Goal: Task Accomplishment & Management: Manage account settings

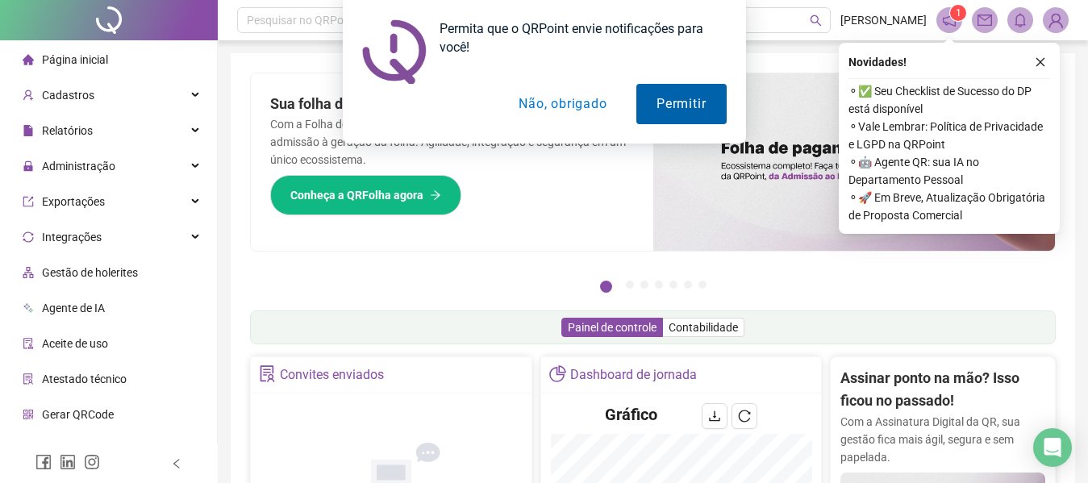
click at [676, 108] on button "Permitir" at bounding box center [681, 104] width 90 height 40
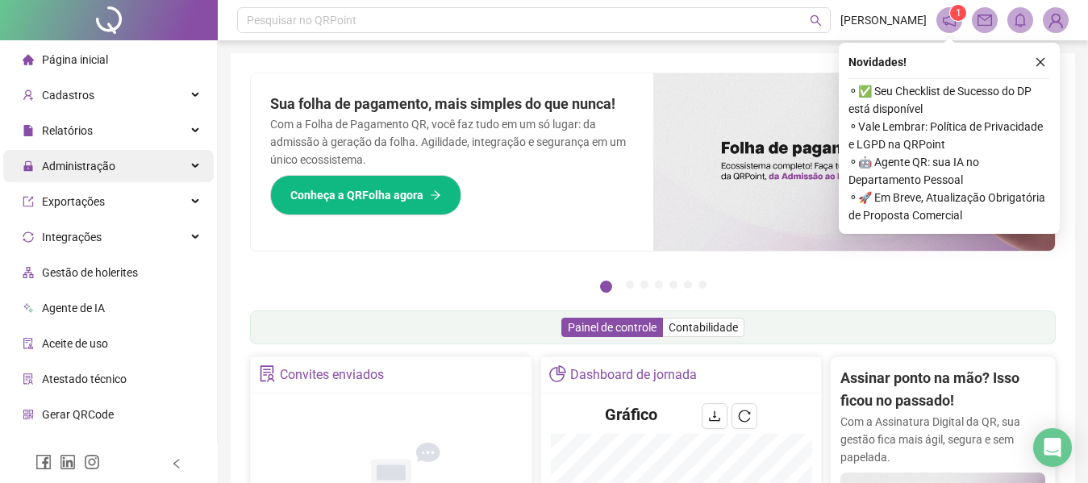
click at [129, 168] on div "Administração" at bounding box center [108, 166] width 210 height 32
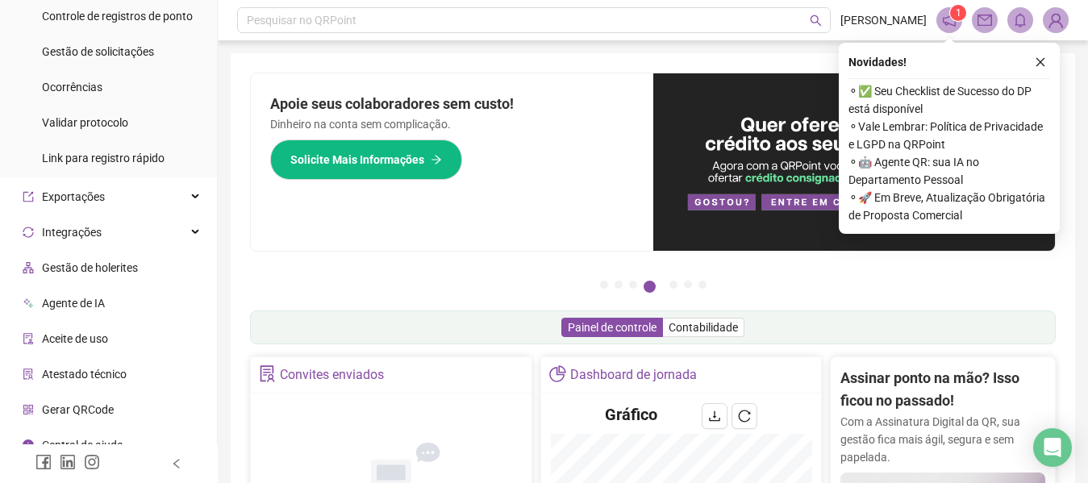
scroll to position [35, 0]
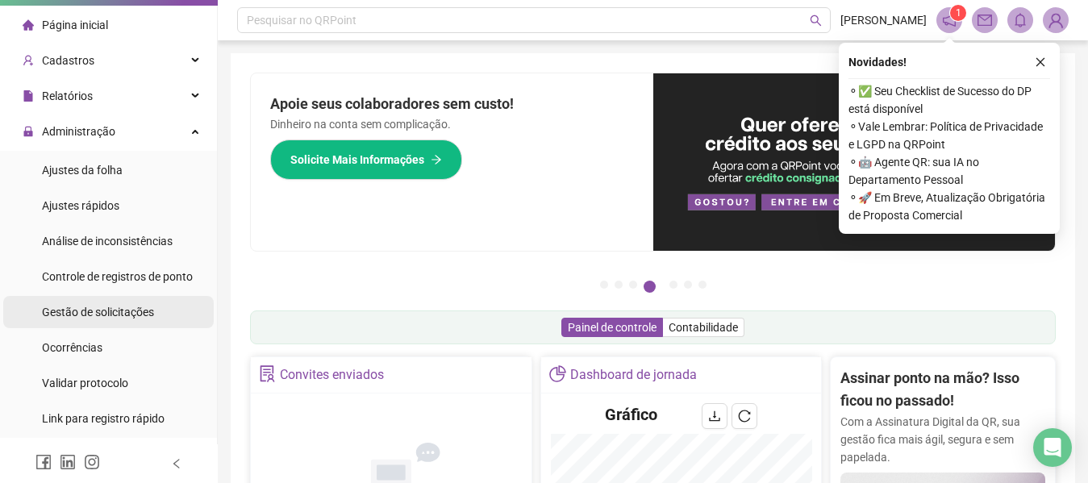
click at [129, 319] on span "Gestão de solicitações" at bounding box center [98, 312] width 112 height 13
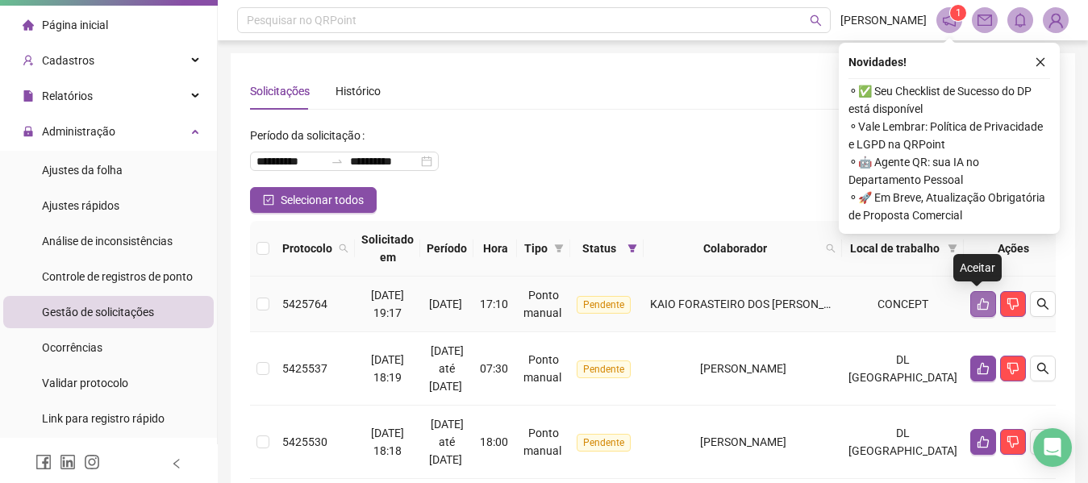
click at [982, 309] on icon "like" at bounding box center [983, 304] width 13 height 13
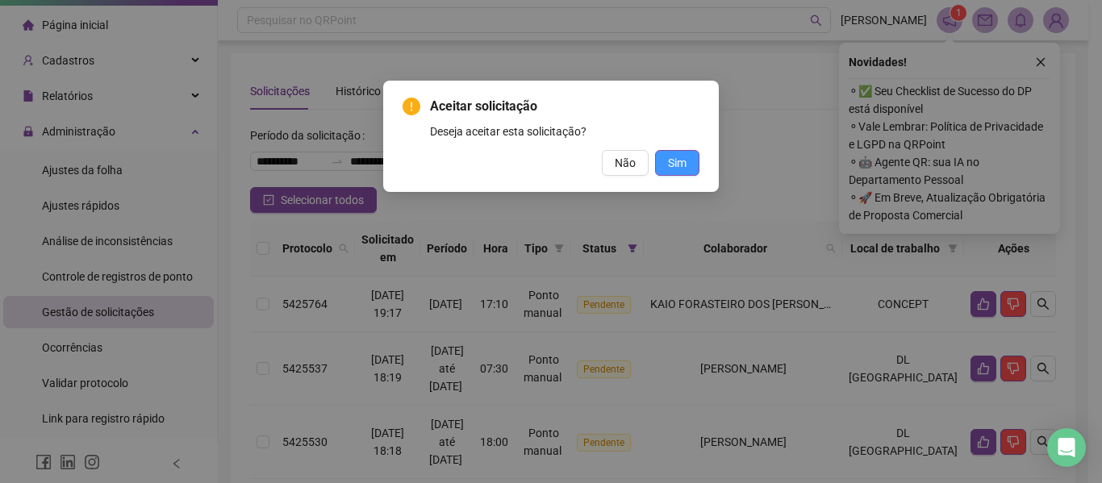
click at [674, 170] on span "Sim" at bounding box center [677, 163] width 19 height 18
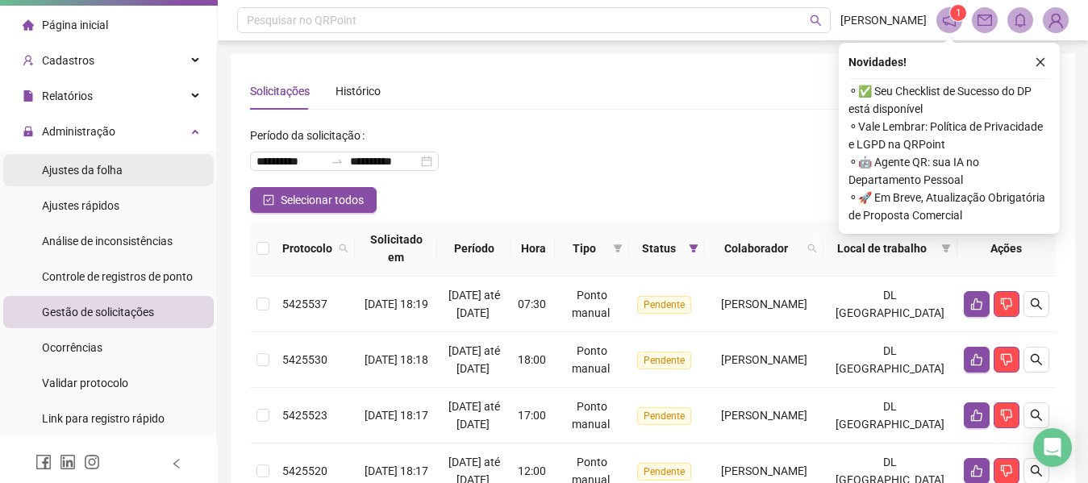
click at [120, 178] on div "Ajustes da folha" at bounding box center [82, 170] width 81 height 32
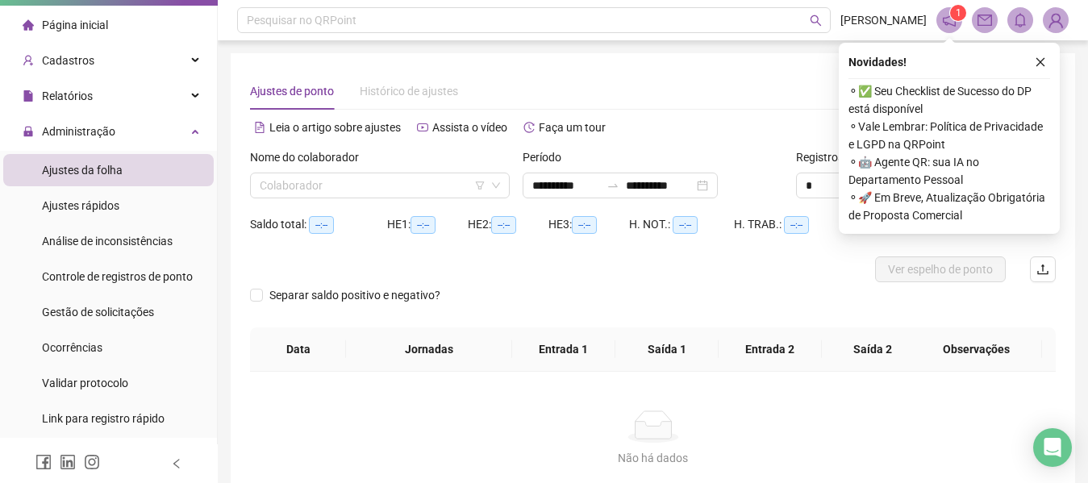
type input "**********"
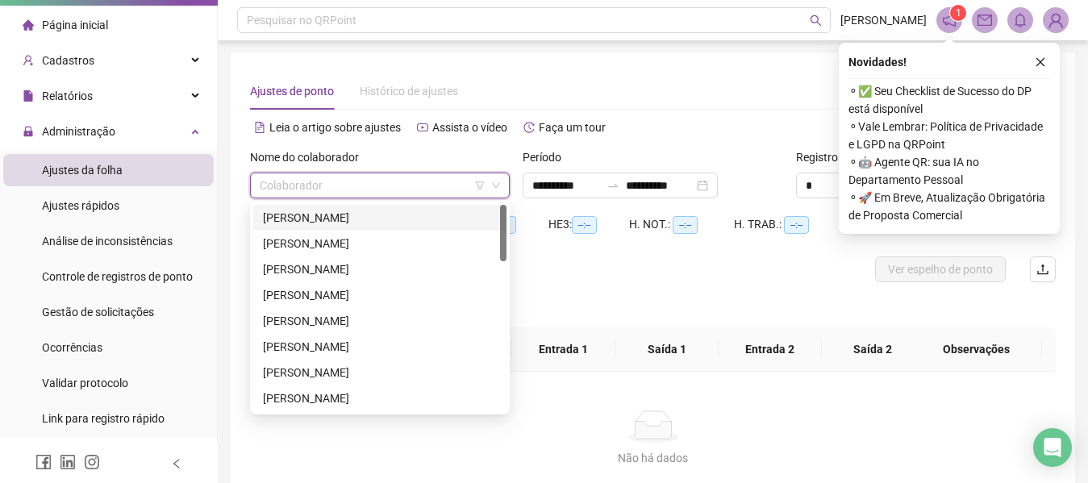
click at [316, 185] on input "search" at bounding box center [373, 185] width 226 height 24
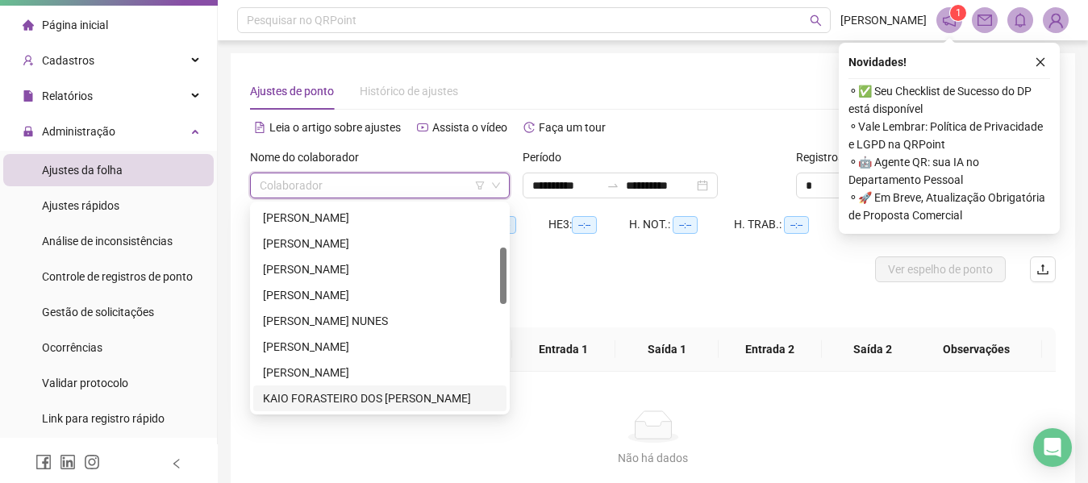
scroll to position [181, 0]
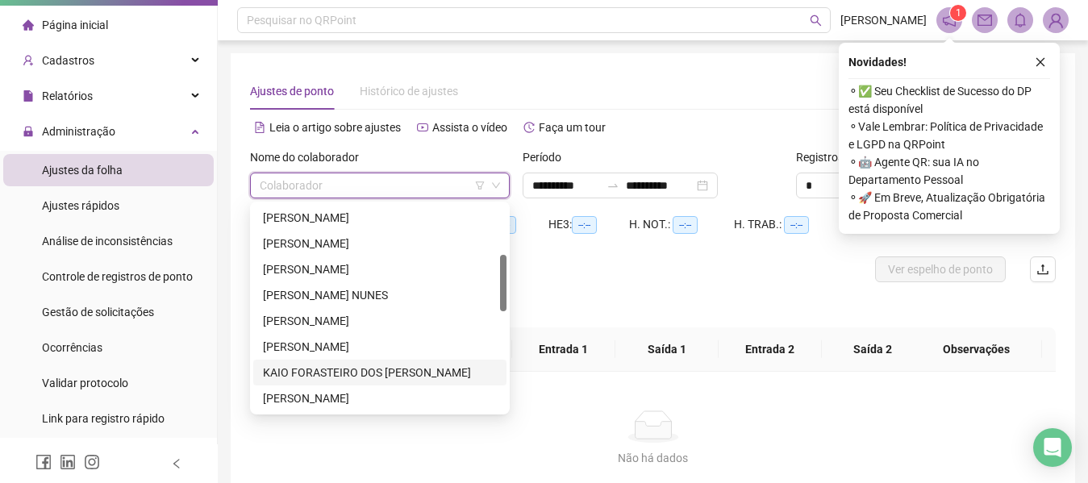
click at [365, 372] on div "KAIO FORASTEIRO DOS [PERSON_NAME]" at bounding box center [380, 373] width 234 height 18
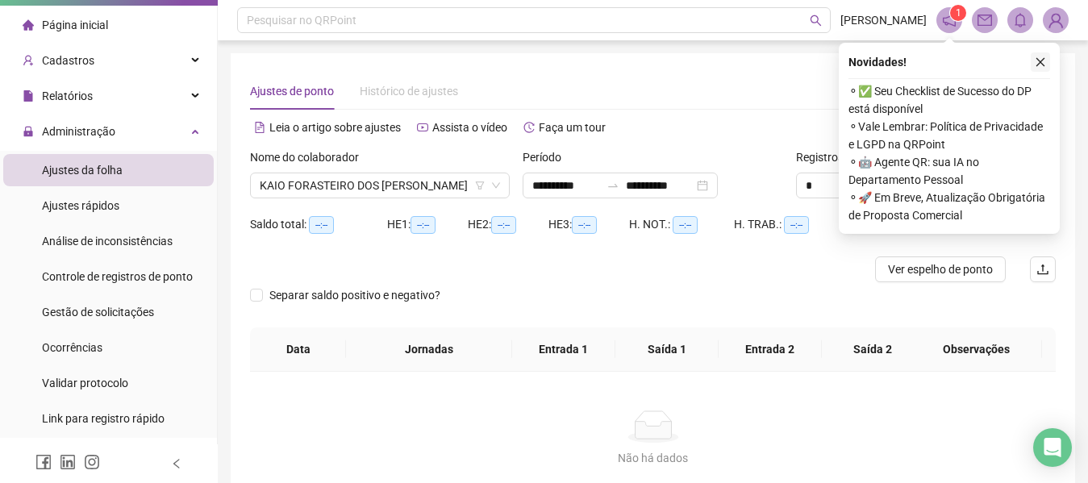
click at [1042, 68] on button "button" at bounding box center [1040, 61] width 19 height 19
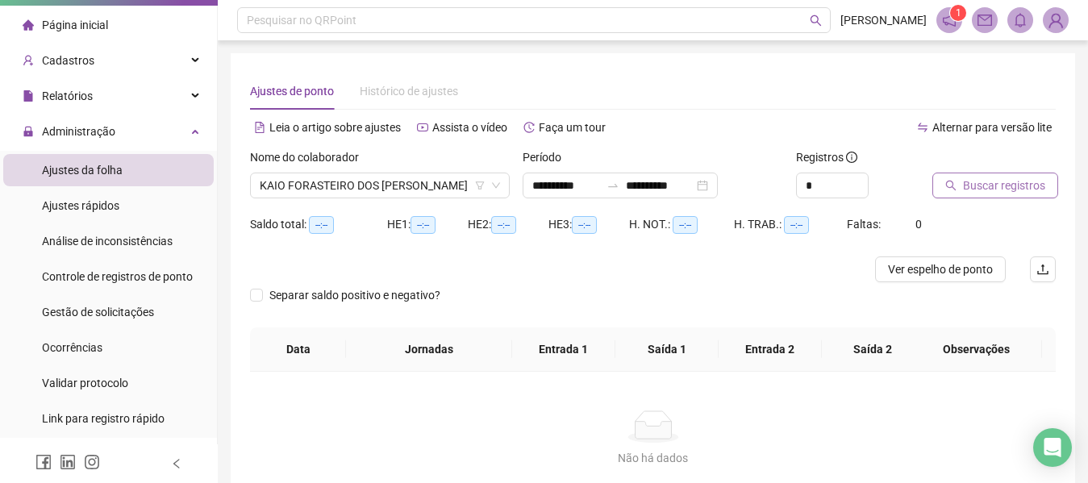
click at [1006, 185] on span "Buscar registros" at bounding box center [1004, 186] width 82 height 18
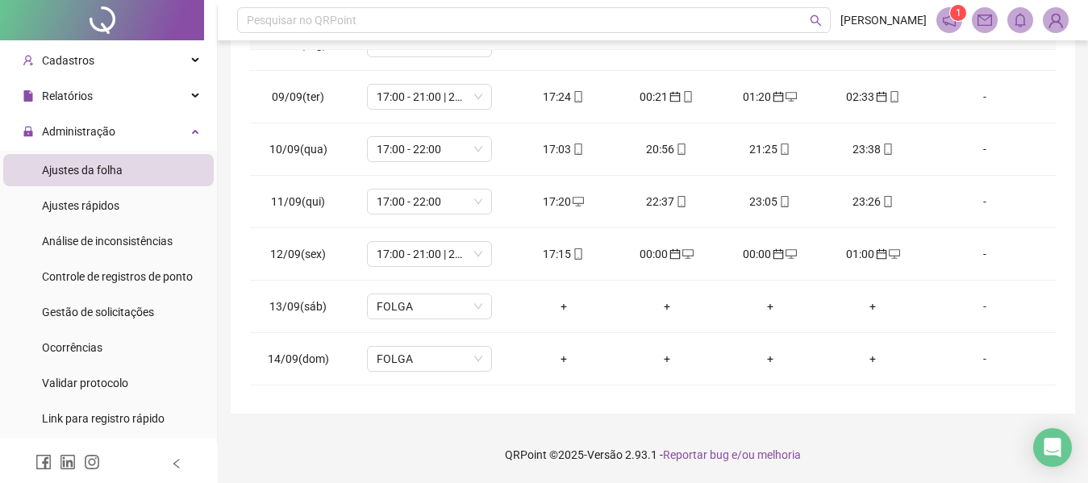
scroll to position [463, 0]
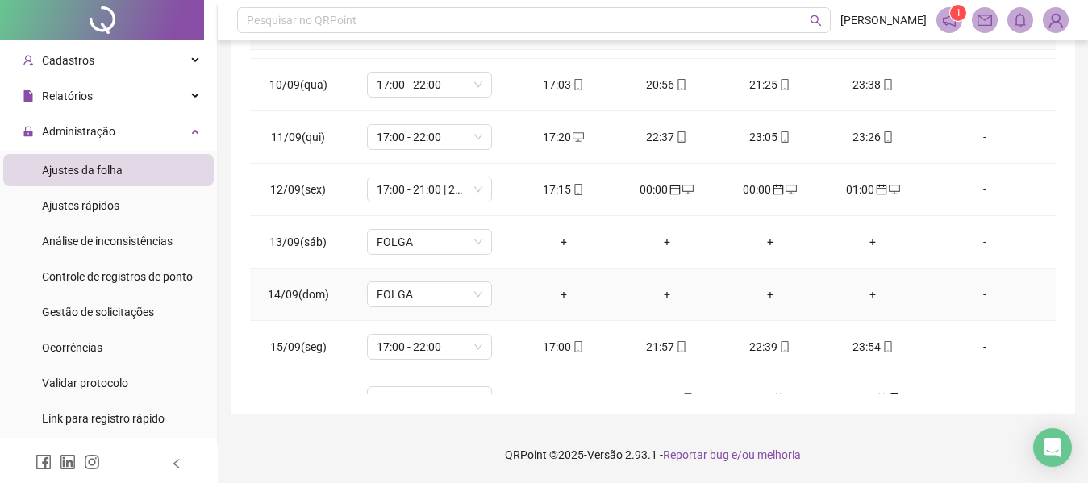
click at [990, 283] on td "-" at bounding box center [989, 295] width 131 height 52
drag, startPoint x: 1049, startPoint y: 388, endPoint x: 1073, endPoint y: 312, distance: 79.3
click at [1073, 312] on div "**********" at bounding box center [653, 63] width 844 height 702
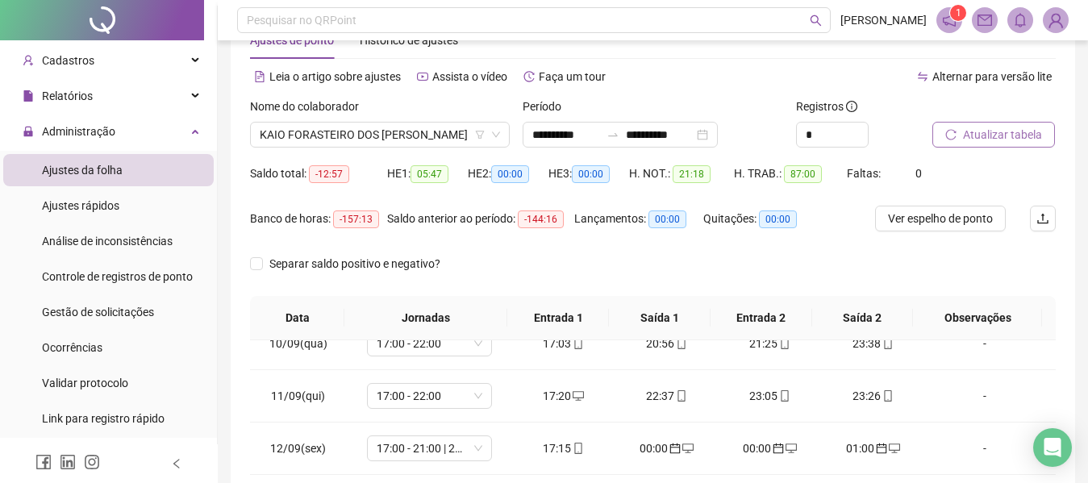
scroll to position [19, 0]
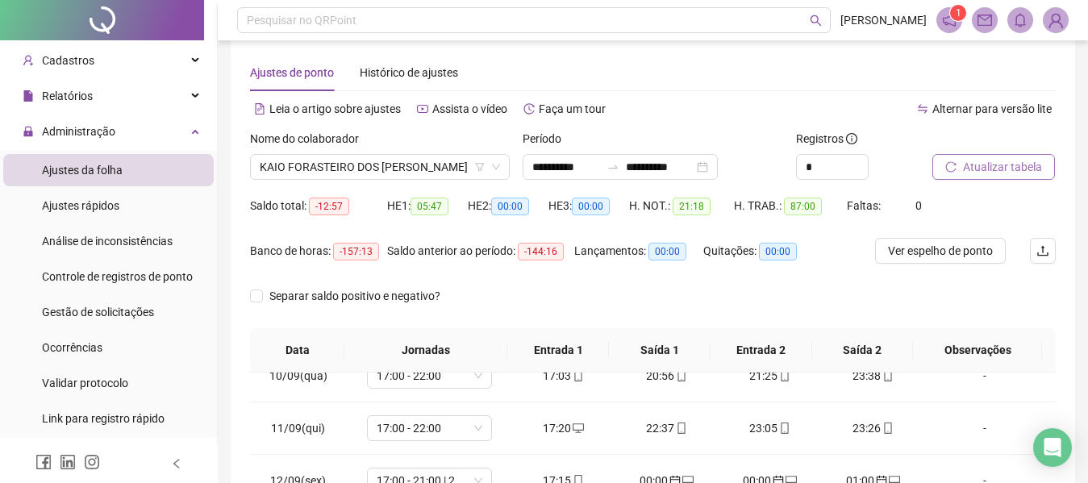
click at [409, 180] on div "Nome do colaborador KAIO FORASTEIRO DOS [PERSON_NAME]" at bounding box center [380, 161] width 273 height 63
click at [420, 173] on span "KAIO FORASTEIRO DOS [PERSON_NAME]" at bounding box center [380, 167] width 240 height 24
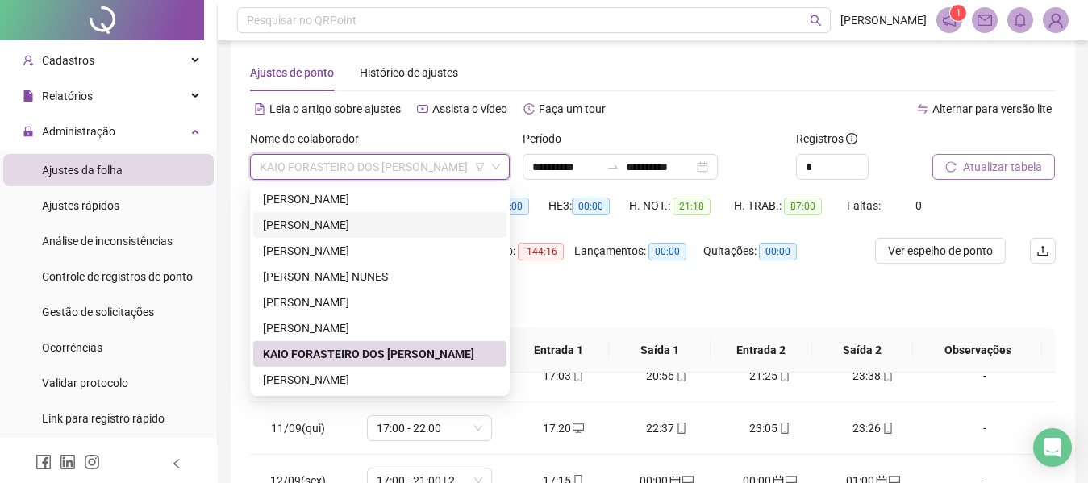
click at [440, 225] on div "[PERSON_NAME]" at bounding box center [380, 225] width 234 height 18
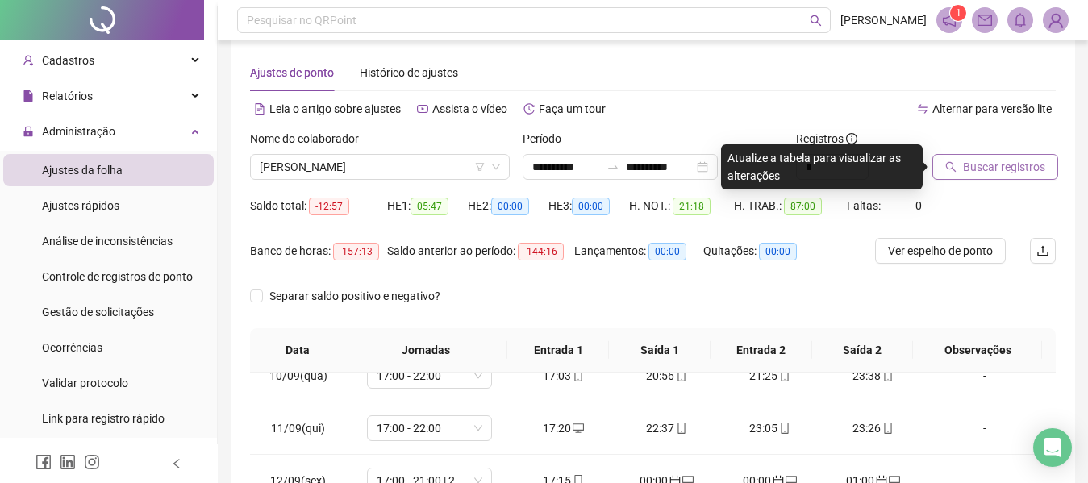
click at [977, 161] on span "Buscar registros" at bounding box center [1004, 167] width 82 height 18
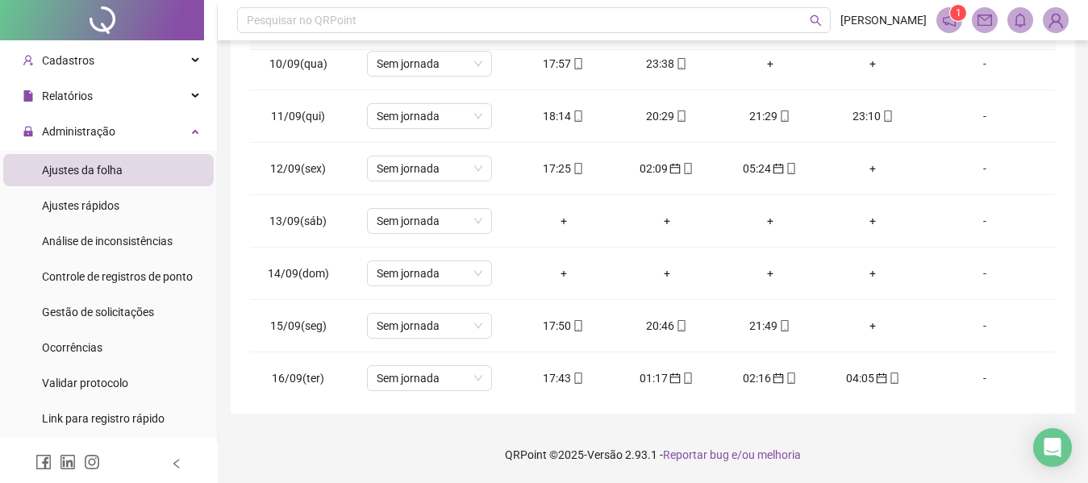
scroll to position [494, 0]
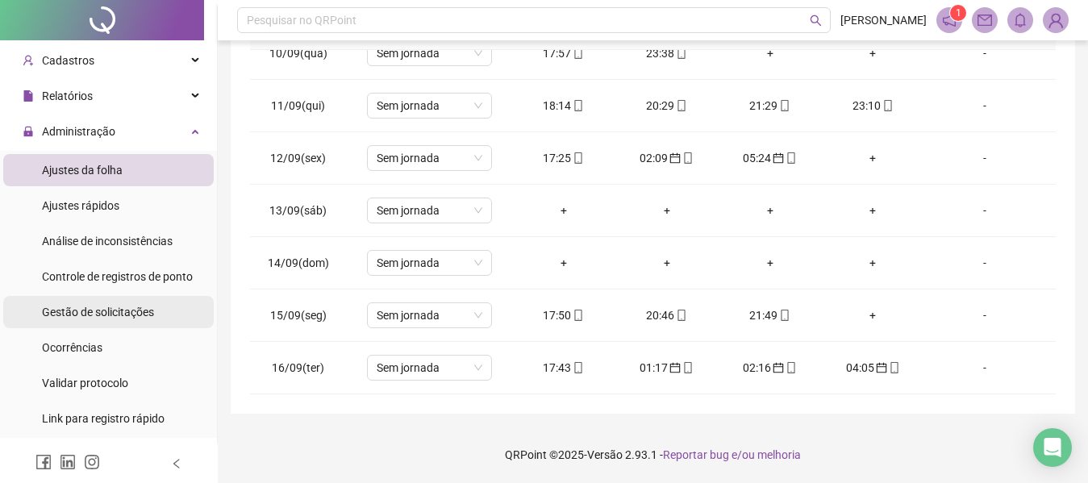
click at [112, 319] on span "Gestão de solicitações" at bounding box center [98, 312] width 112 height 13
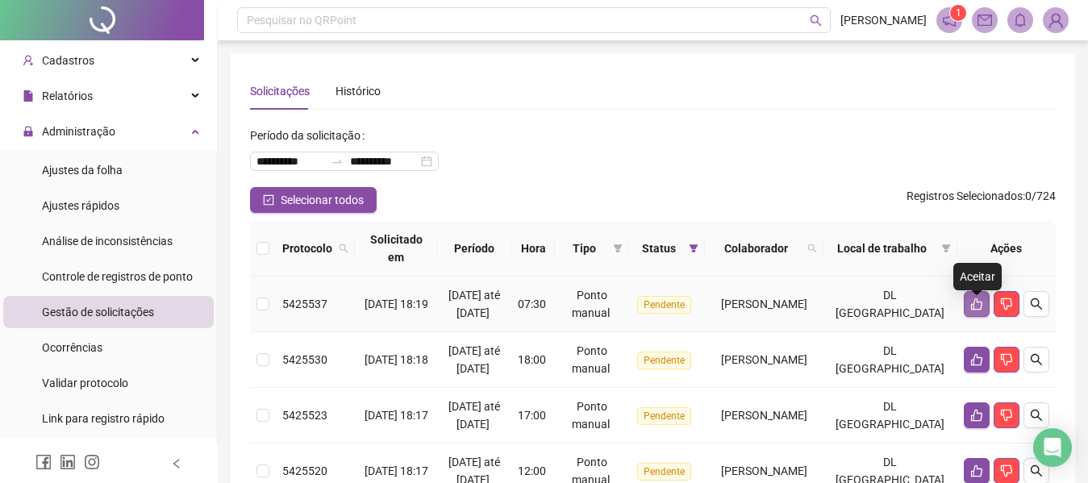
click at [965, 308] on button "button" at bounding box center [977, 304] width 26 height 26
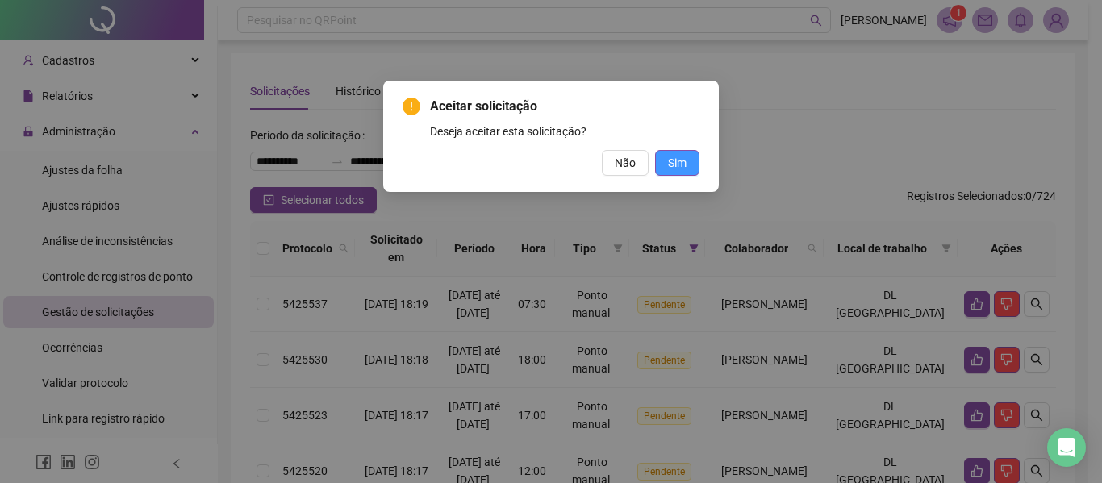
click at [675, 169] on span "Sim" at bounding box center [677, 163] width 19 height 18
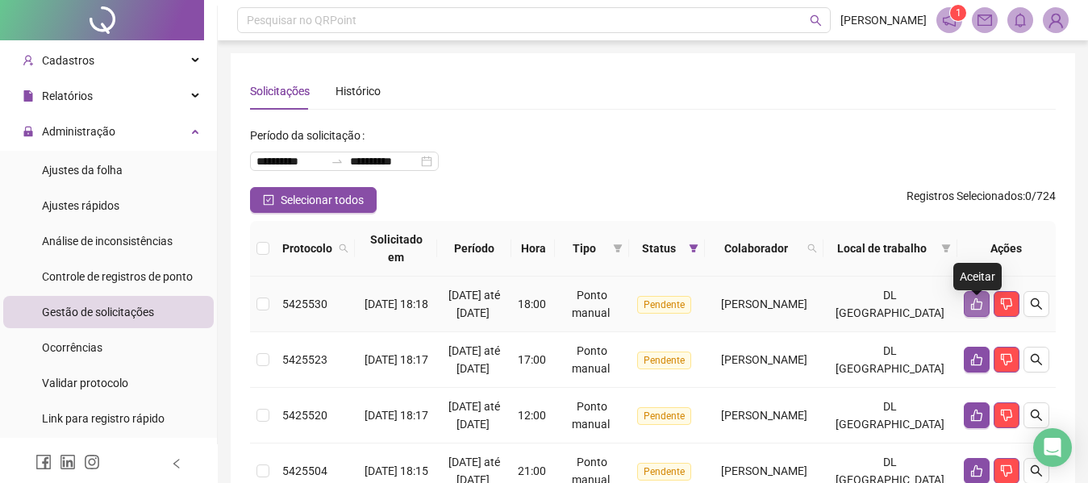
click at [965, 314] on button "button" at bounding box center [977, 304] width 26 height 26
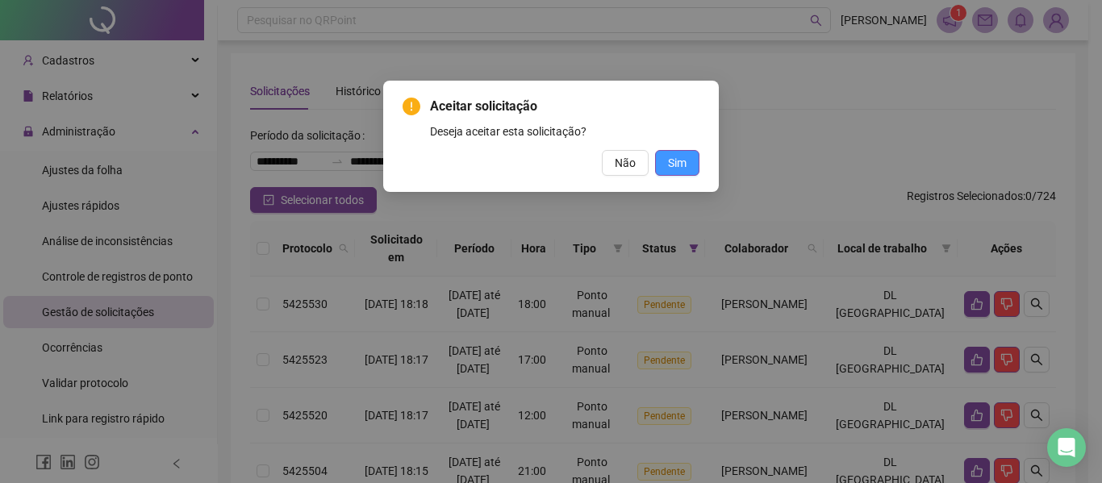
click at [683, 160] on span "Sim" at bounding box center [677, 163] width 19 height 18
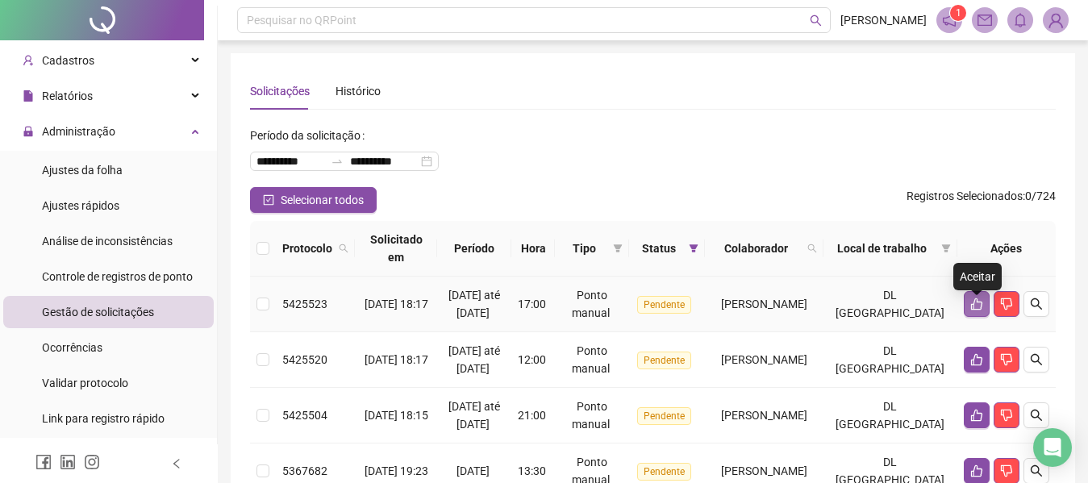
click at [970, 310] on icon "like" at bounding box center [976, 304] width 13 height 13
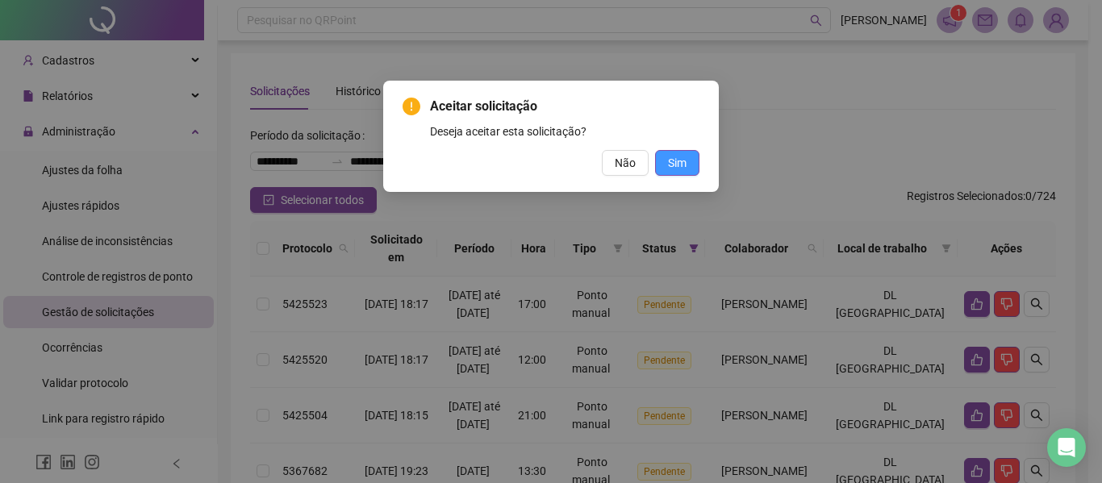
click at [677, 168] on span "Sim" at bounding box center [677, 163] width 19 height 18
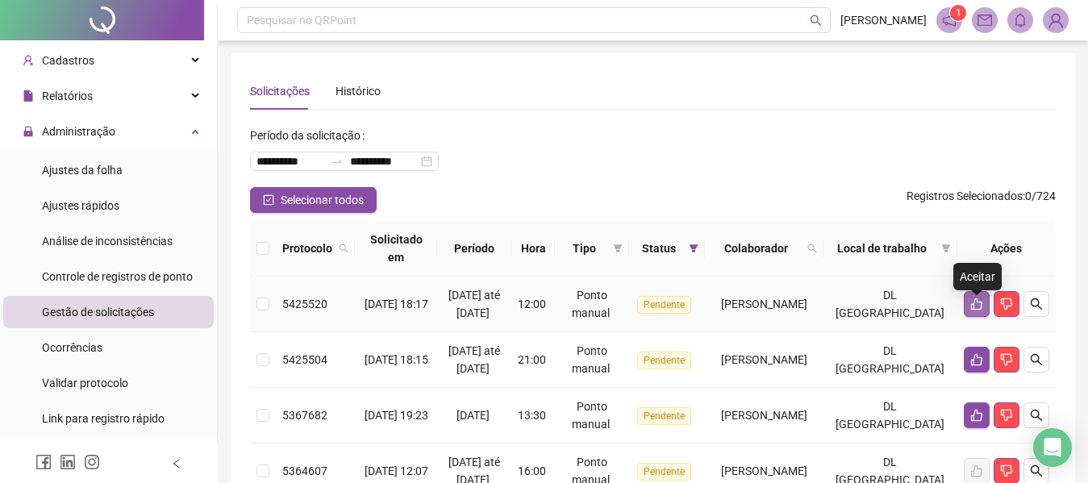
click at [975, 310] on icon "like" at bounding box center [976, 304] width 13 height 13
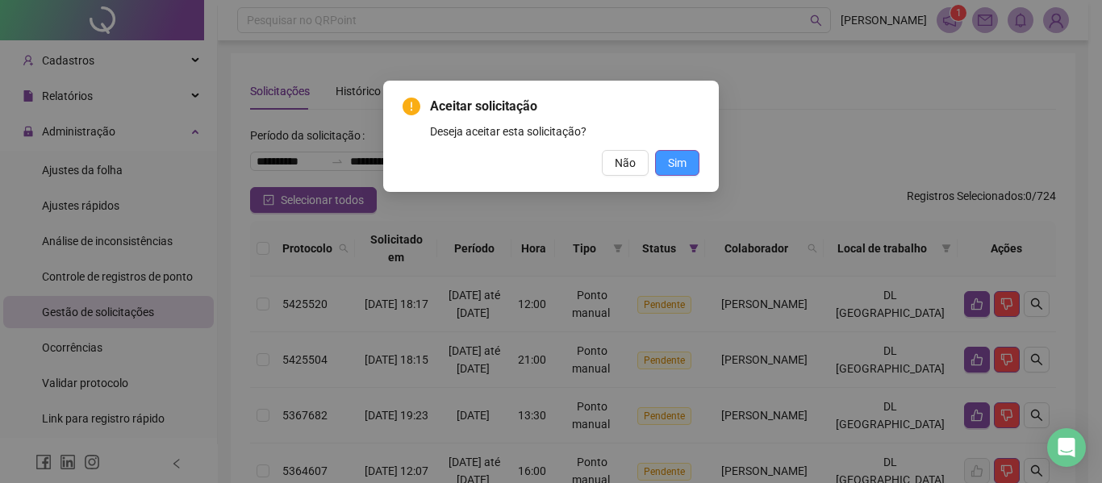
click at [680, 160] on span "Sim" at bounding box center [677, 163] width 19 height 18
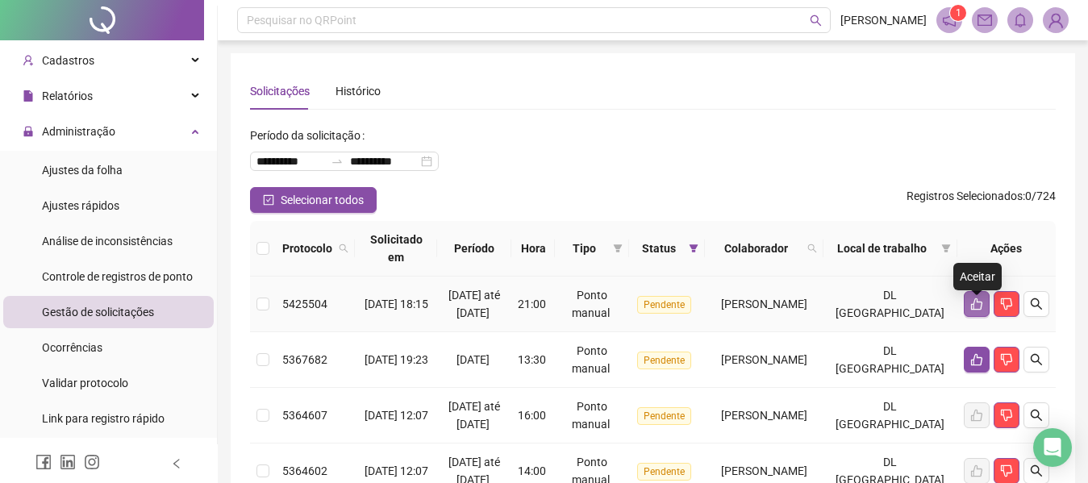
click at [975, 301] on button "button" at bounding box center [977, 304] width 26 height 26
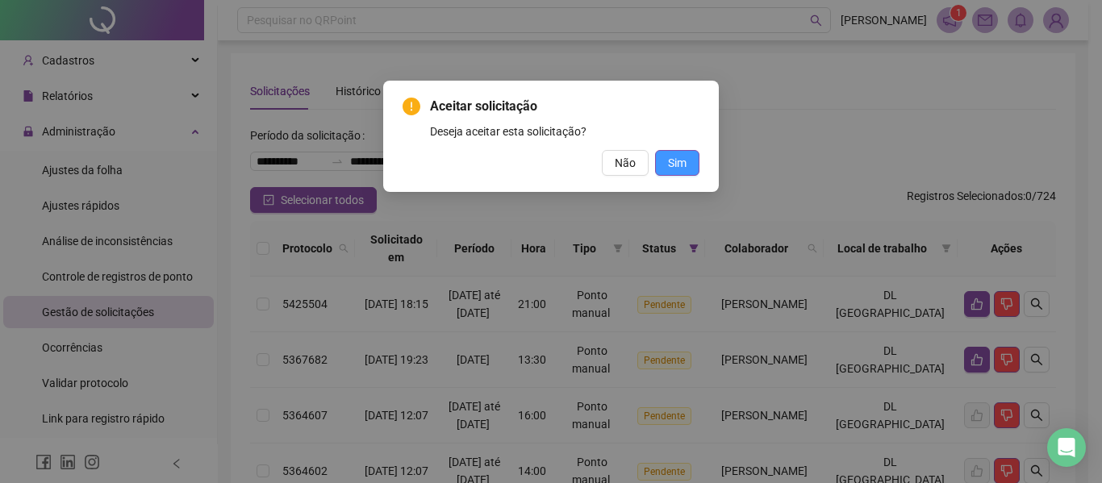
click at [667, 165] on button "Sim" at bounding box center [677, 163] width 44 height 26
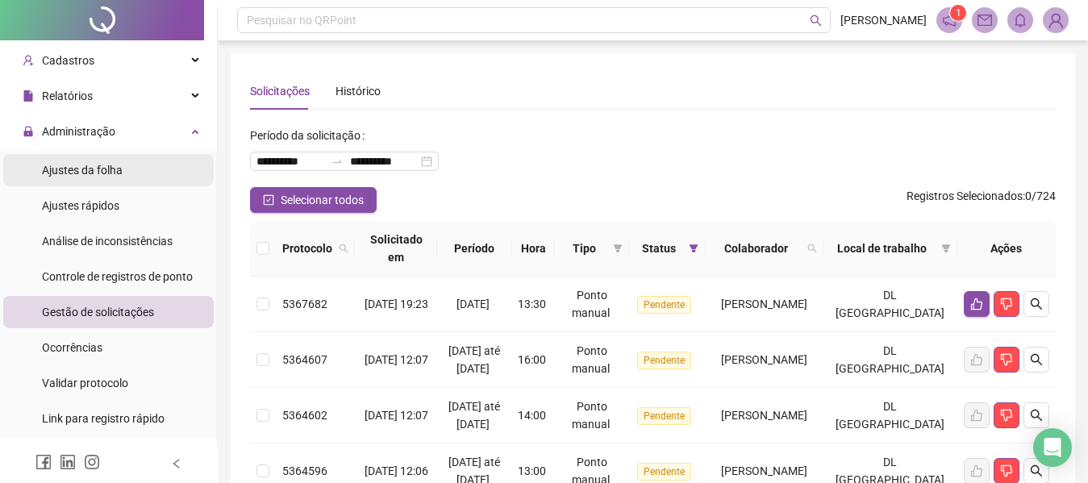
click at [106, 172] on span "Ajustes da folha" at bounding box center [82, 170] width 81 height 13
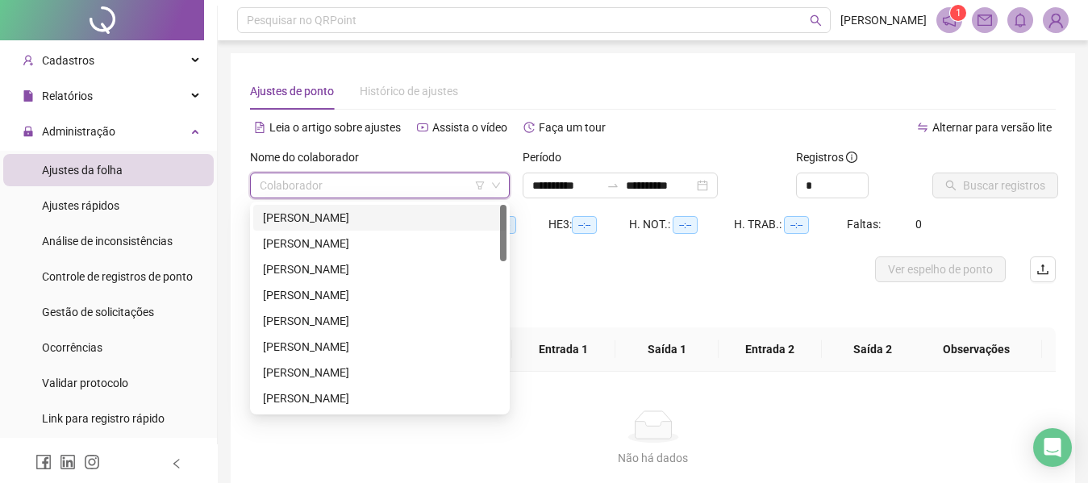
click at [330, 187] on input "search" at bounding box center [373, 185] width 226 height 24
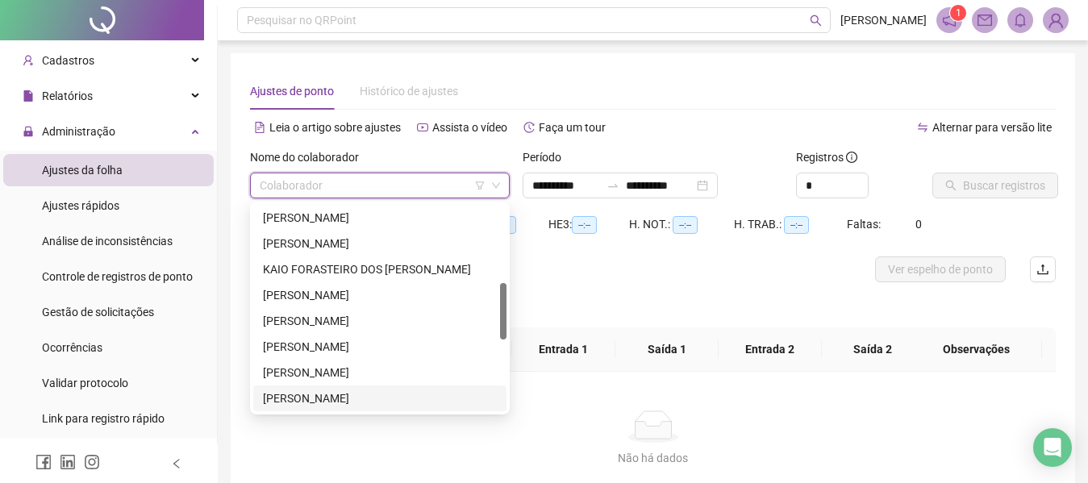
click at [448, 389] on div "[PERSON_NAME]" at bounding box center [379, 398] width 253 height 26
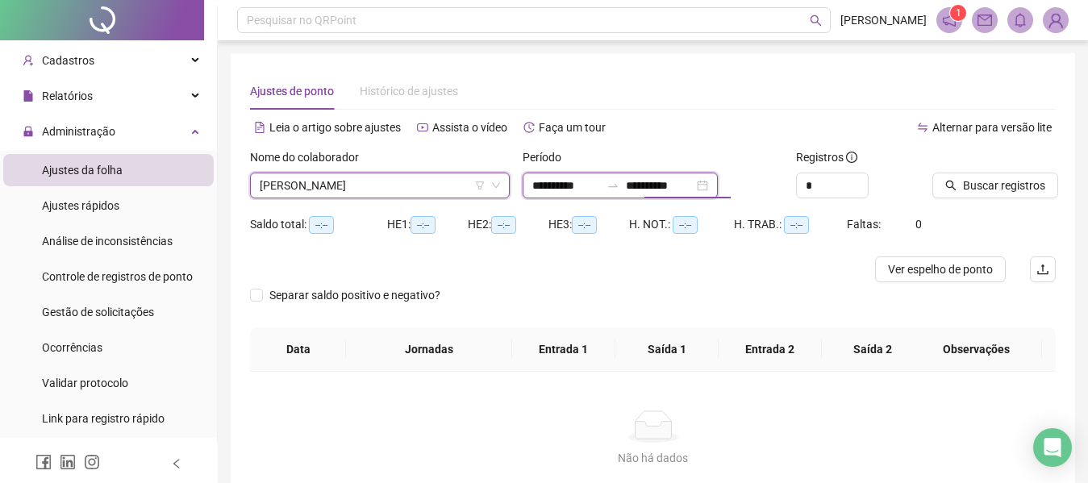
click at [693, 177] on input "**********" at bounding box center [660, 186] width 68 height 18
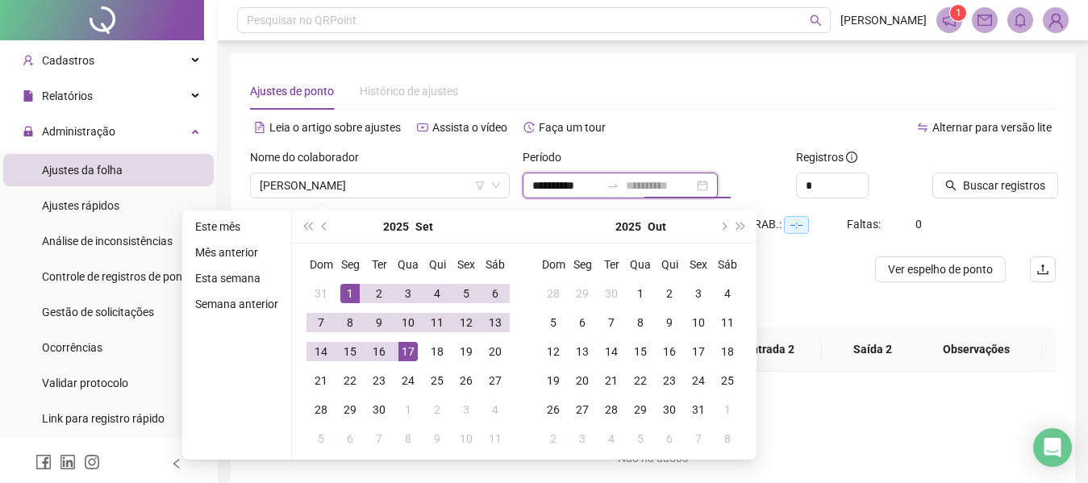
type input "**********"
click at [404, 357] on div "17" at bounding box center [407, 351] width 19 height 19
type input "**********"
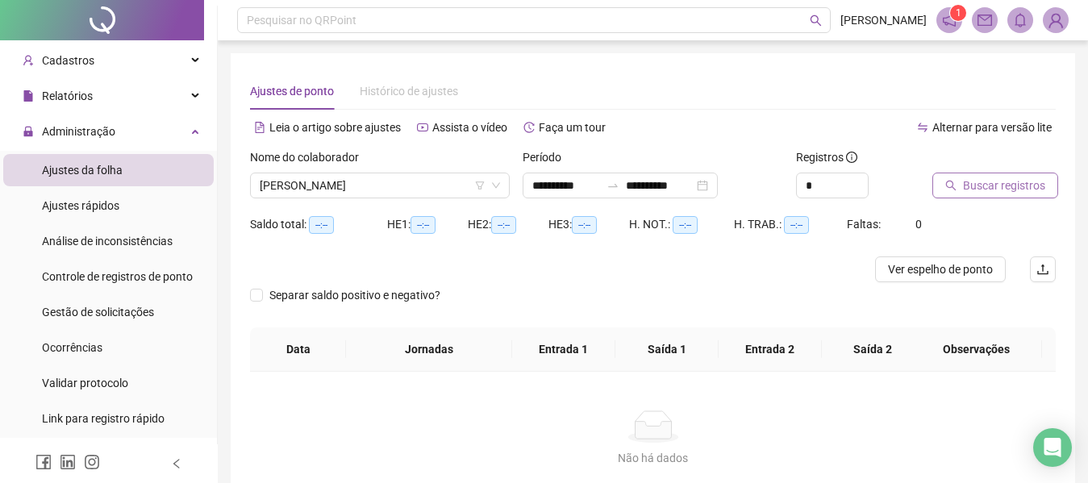
click at [990, 189] on span "Buscar registros" at bounding box center [1004, 186] width 82 height 18
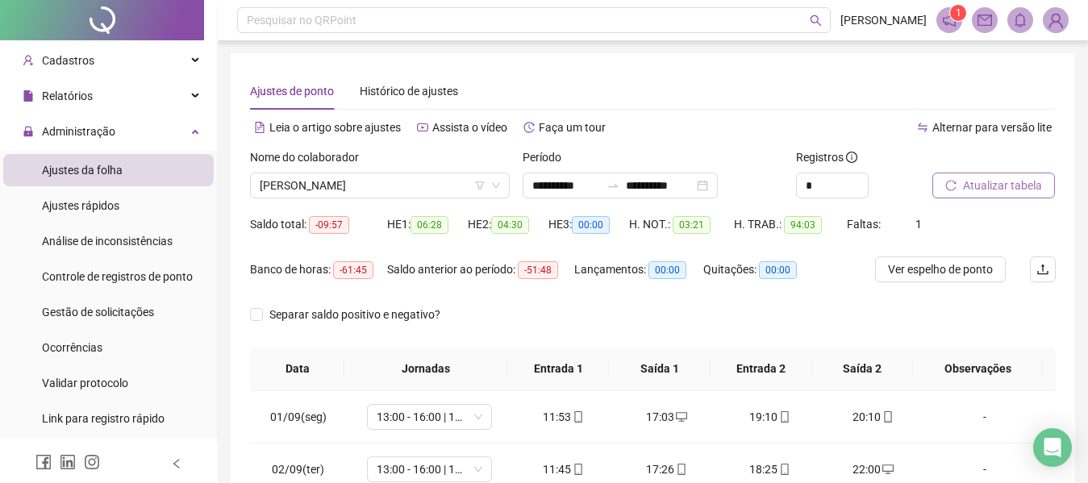
scroll to position [341, 0]
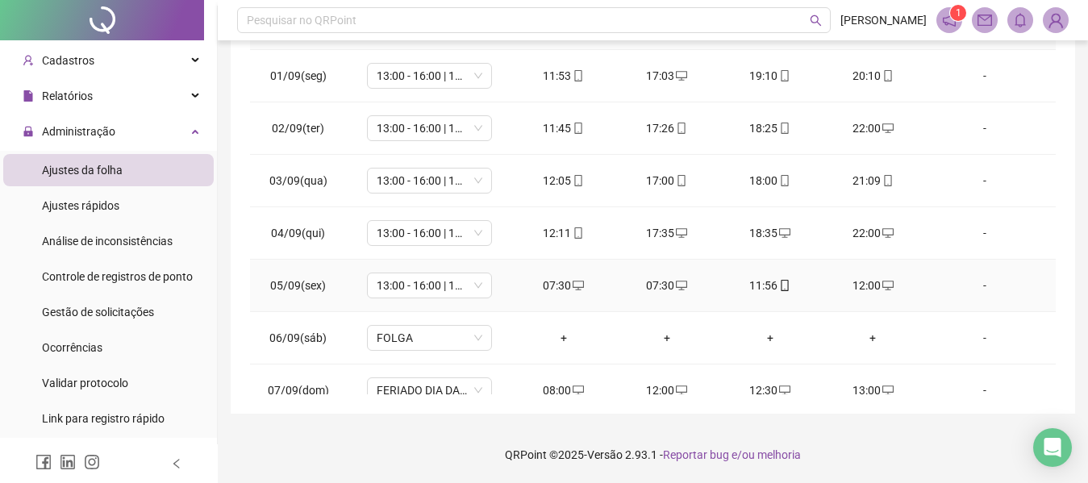
click at [663, 289] on div "07:30" at bounding box center [666, 286] width 77 height 18
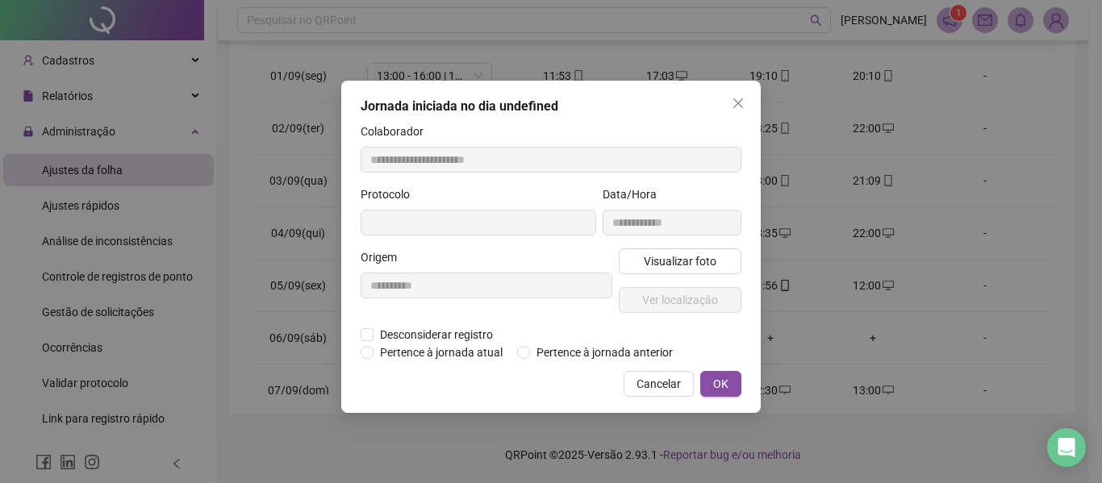
type input "**********"
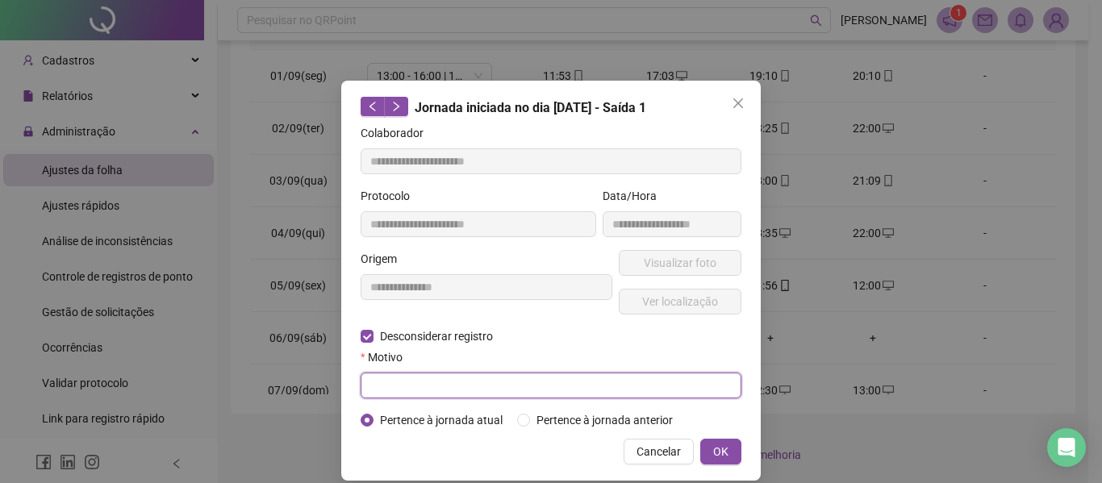
drag, startPoint x: 458, startPoint y: 390, endPoint x: 420, endPoint y: 393, distance: 38.0
click at [420, 393] on input "text" at bounding box center [550, 386] width 381 height 26
type input "**********"
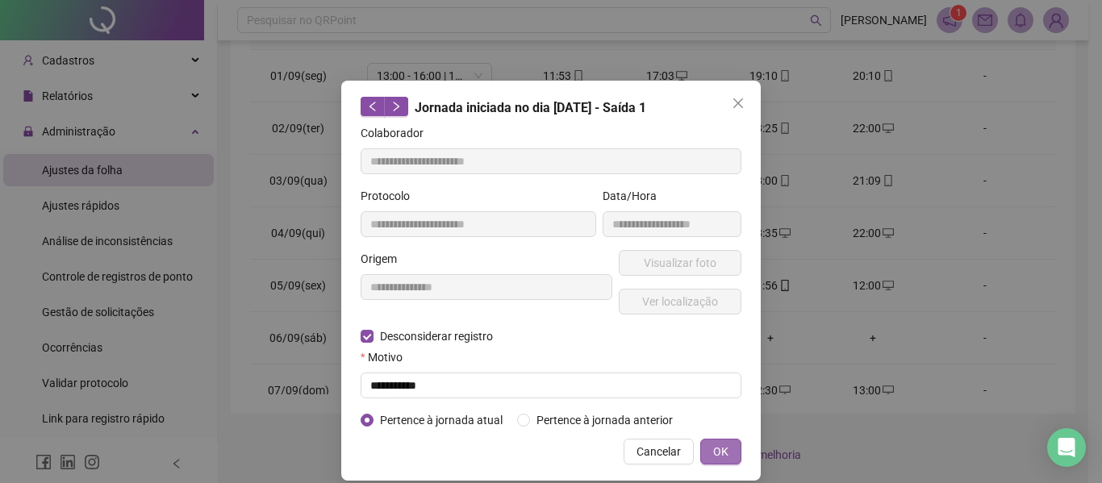
click at [723, 454] on button "OK" at bounding box center [720, 452] width 41 height 26
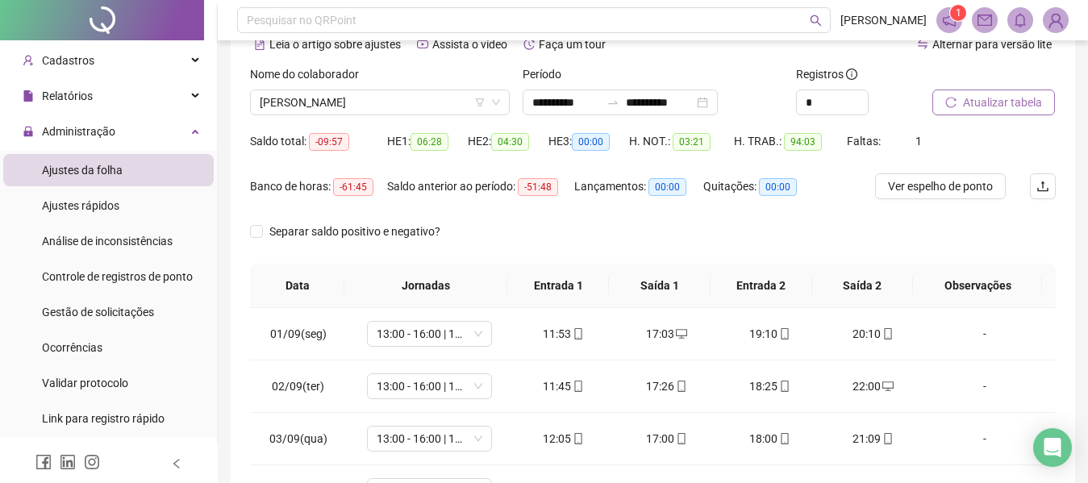
scroll to position [51, 0]
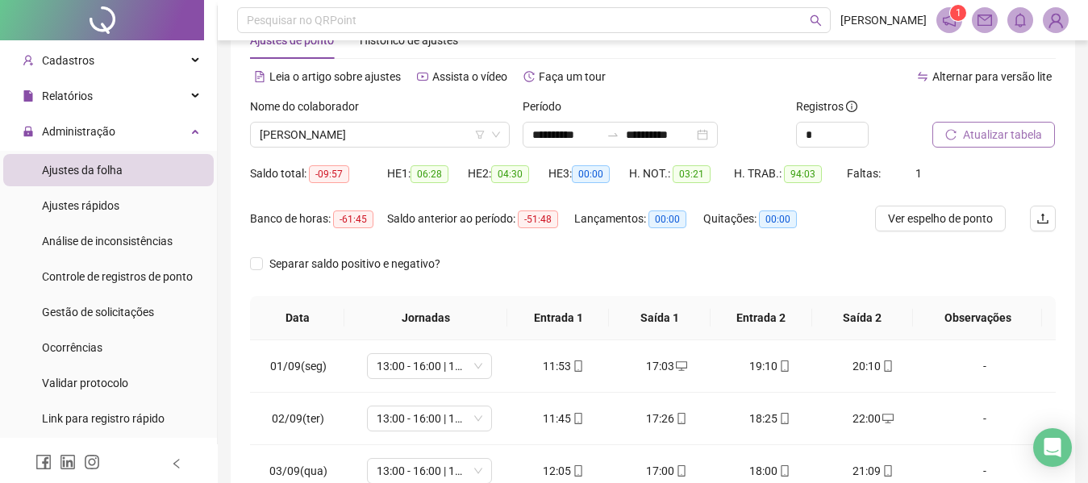
click at [1013, 131] on span "Atualizar tabela" at bounding box center [1002, 135] width 79 height 18
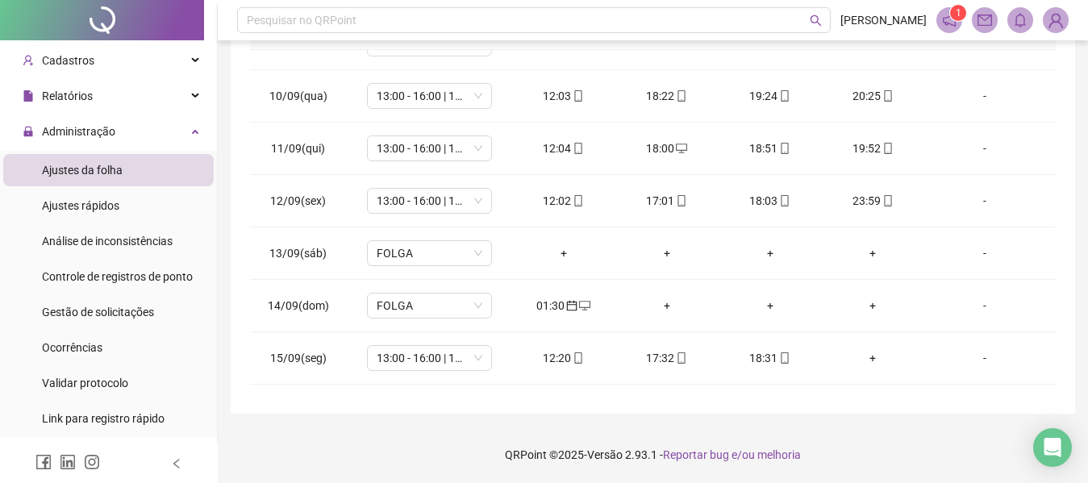
scroll to position [484, 0]
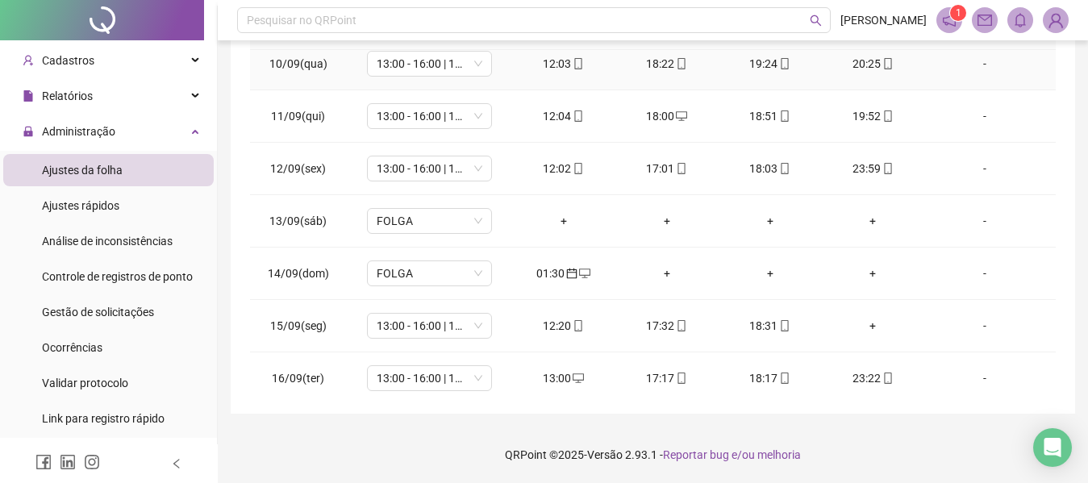
click at [1041, 59] on td "-" at bounding box center [989, 64] width 131 height 52
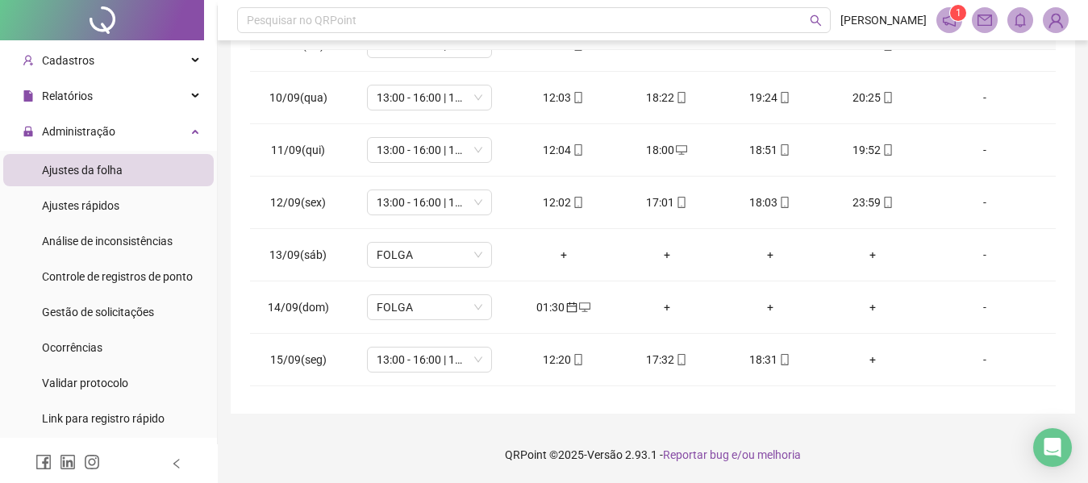
scroll to position [418, 0]
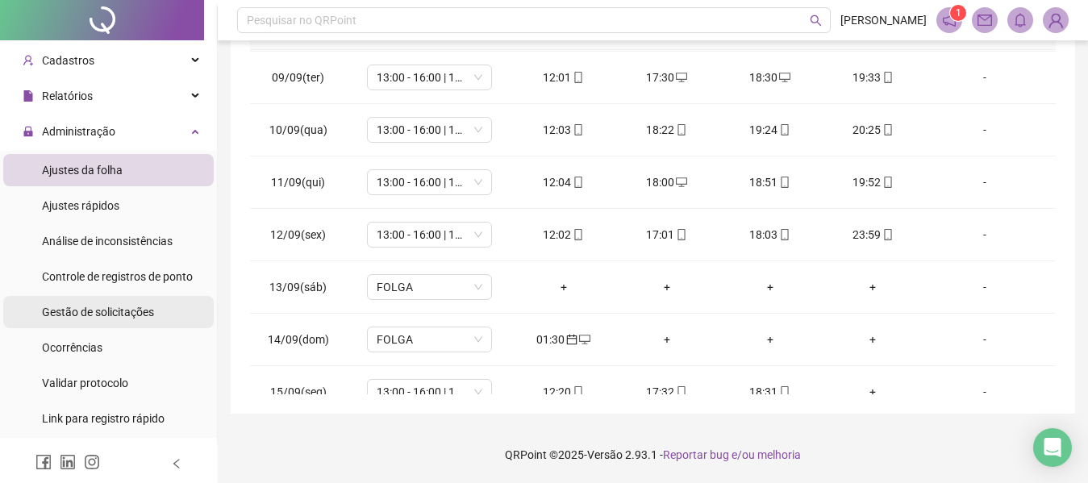
click at [125, 320] on div "Gestão de solicitações" at bounding box center [98, 312] width 112 height 32
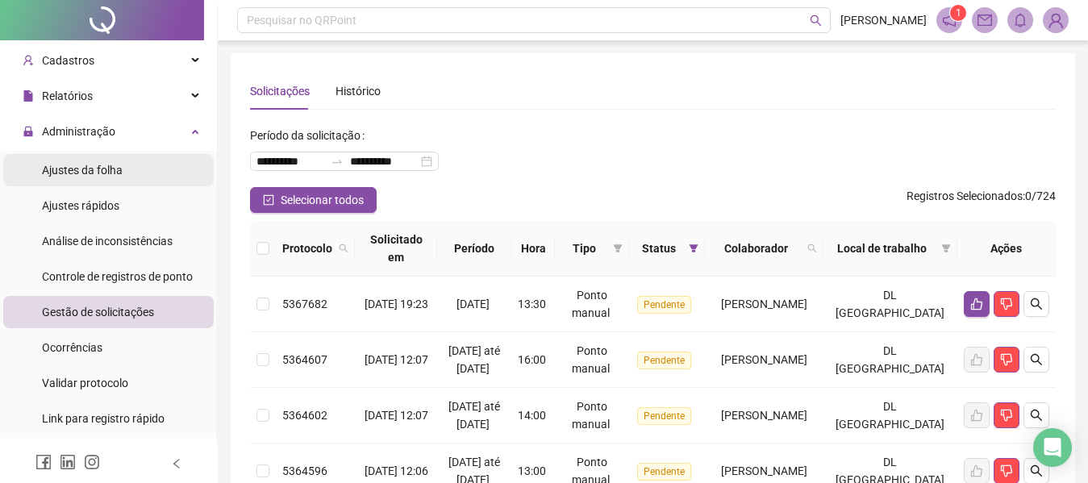
click at [127, 162] on li "Ajustes da folha" at bounding box center [108, 170] width 210 height 32
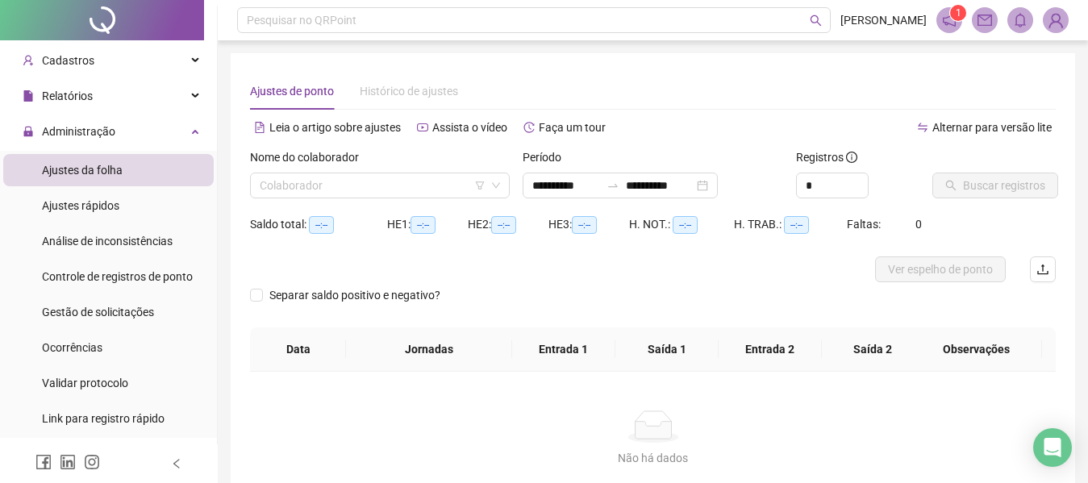
type input "**********"
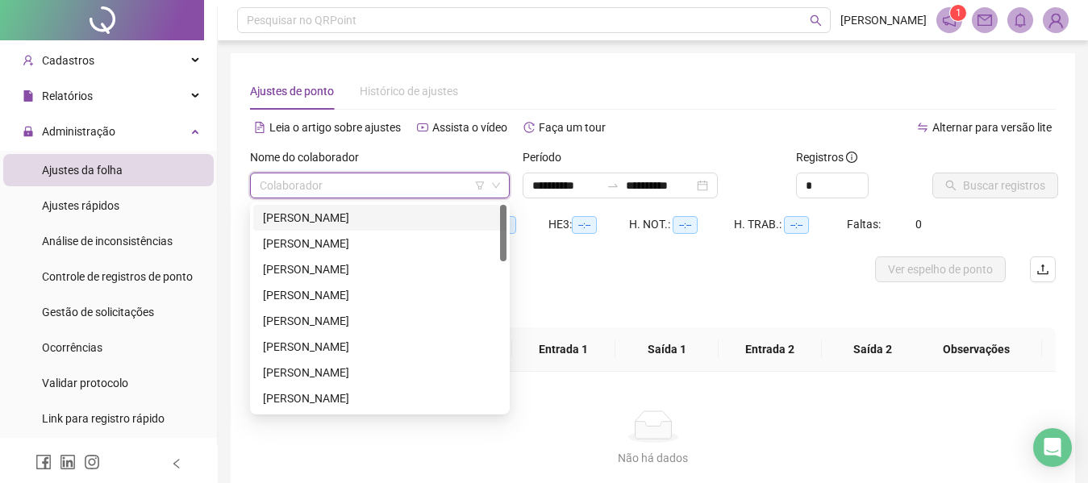
click at [403, 173] on input "search" at bounding box center [373, 185] width 226 height 24
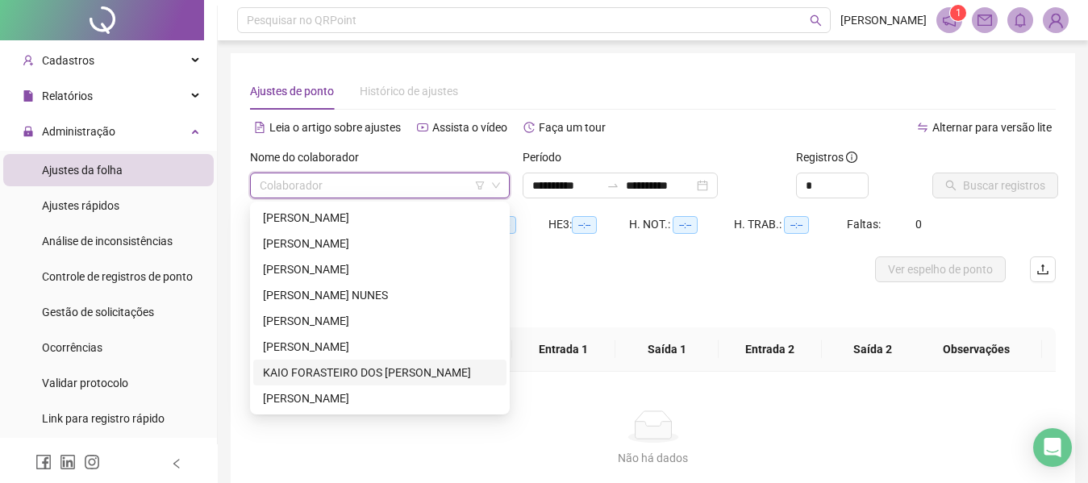
drag, startPoint x: 381, startPoint y: 369, endPoint x: 308, endPoint y: 379, distance: 73.2
click at [308, 379] on div "KAIO FORASTEIRO DOS [PERSON_NAME]" at bounding box center [380, 373] width 234 height 18
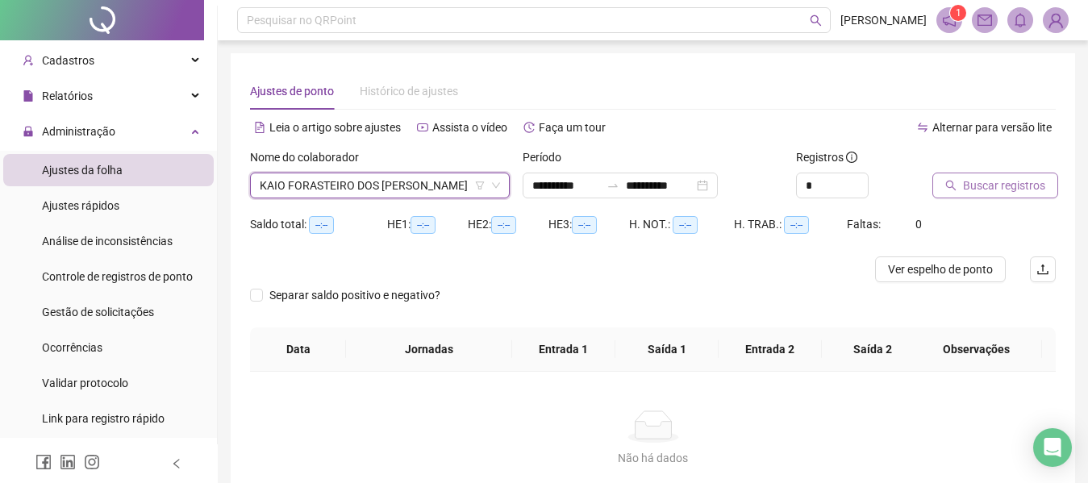
click at [985, 188] on span "Buscar registros" at bounding box center [1004, 186] width 82 height 18
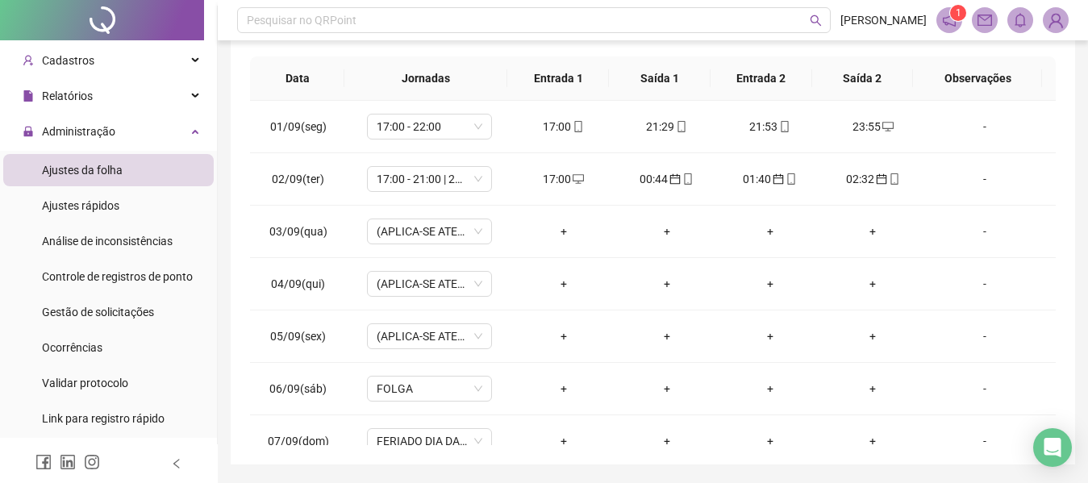
scroll to position [323, 0]
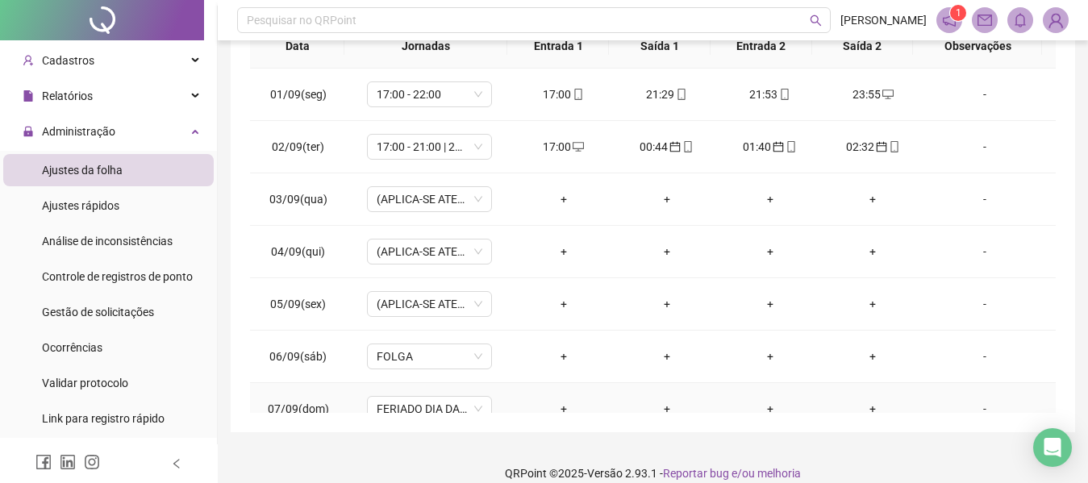
drag, startPoint x: 1043, startPoint y: 387, endPoint x: 1035, endPoint y: 406, distance: 20.7
drag, startPoint x: 1035, startPoint y: 406, endPoint x: 1069, endPoint y: 323, distance: 90.5
click at [1069, 323] on div "**********" at bounding box center [653, 82] width 844 height 702
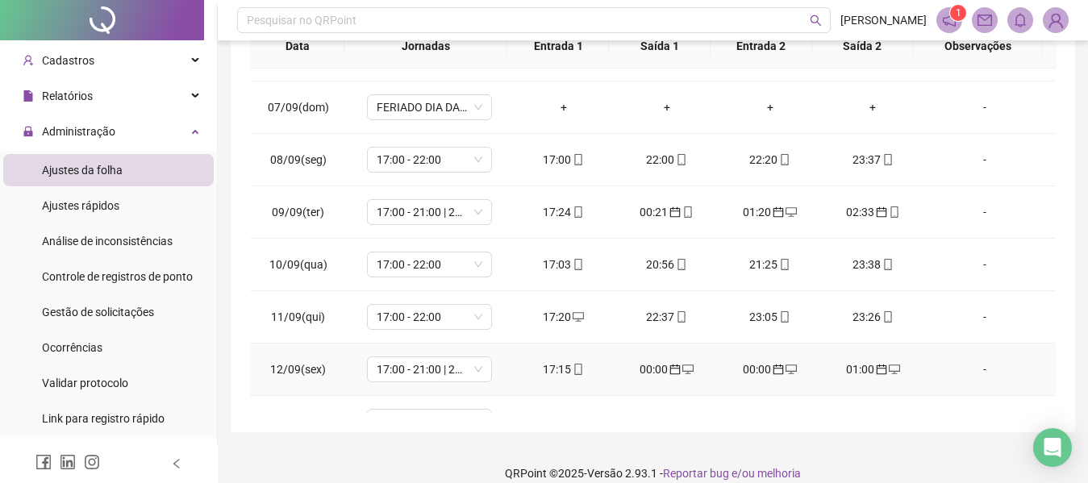
drag, startPoint x: 770, startPoint y: 361, endPoint x: 745, endPoint y: 365, distance: 25.3
drag, startPoint x: 745, startPoint y: 365, endPoint x: 640, endPoint y: 366, distance: 104.8
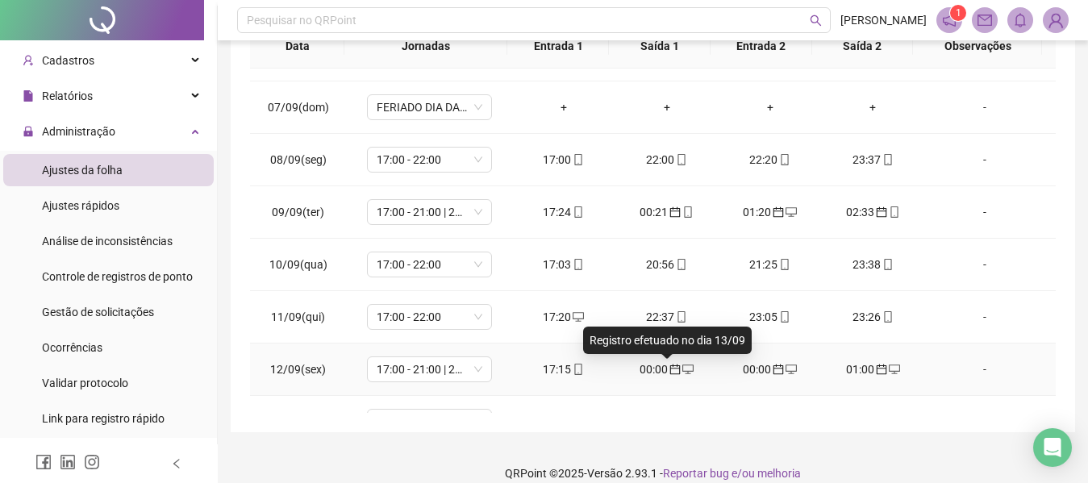
drag, startPoint x: 640, startPoint y: 366, endPoint x: 660, endPoint y: 368, distance: 20.2
click at [668, 368] on span "calendar" at bounding box center [674, 369] width 13 height 11
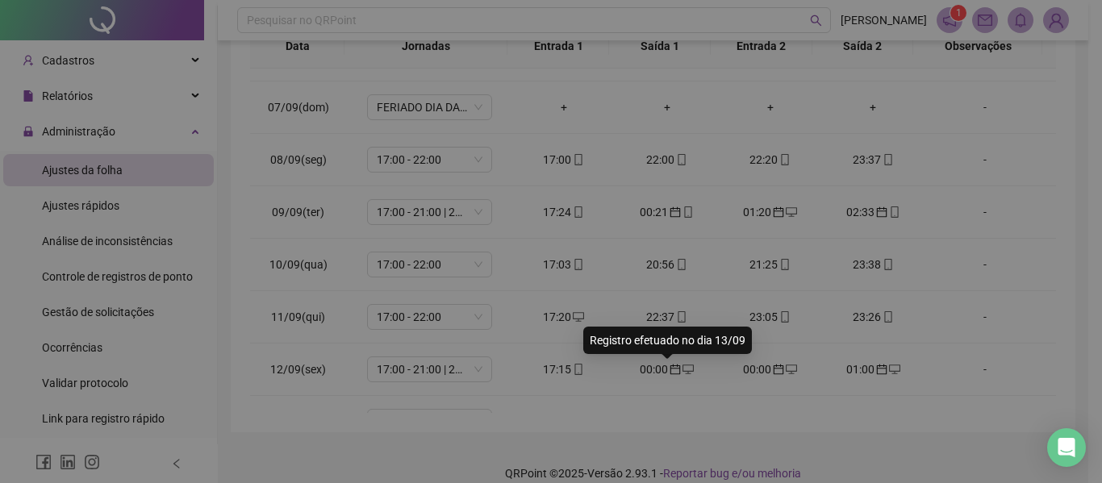
type input "**********"
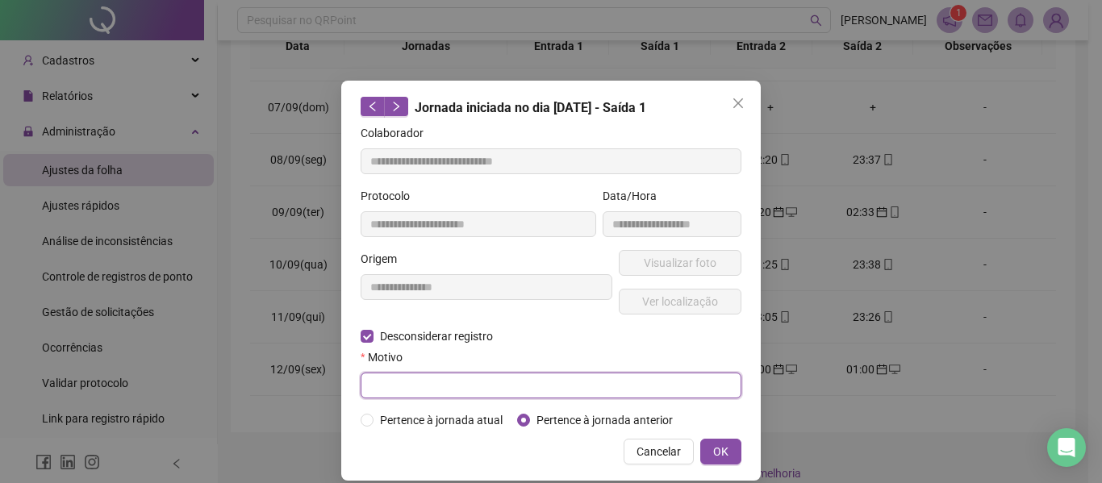
drag, startPoint x: 393, startPoint y: 373, endPoint x: 360, endPoint y: 397, distance: 39.8
click at [360, 397] on input "text" at bounding box center [550, 386] width 381 height 26
type input "*"
type input "**********"
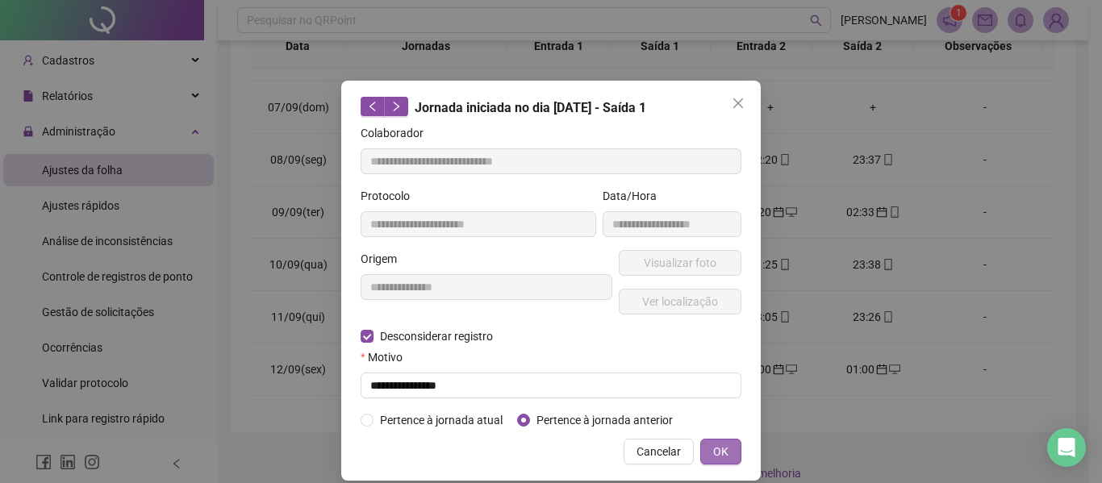
click at [713, 456] on span "OK" at bounding box center [720, 452] width 15 height 18
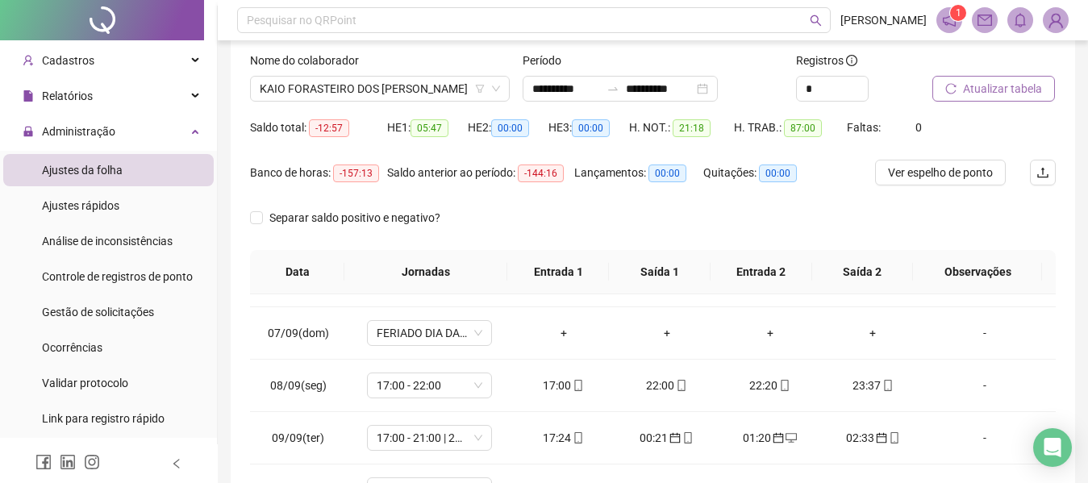
scroll to position [65, 0]
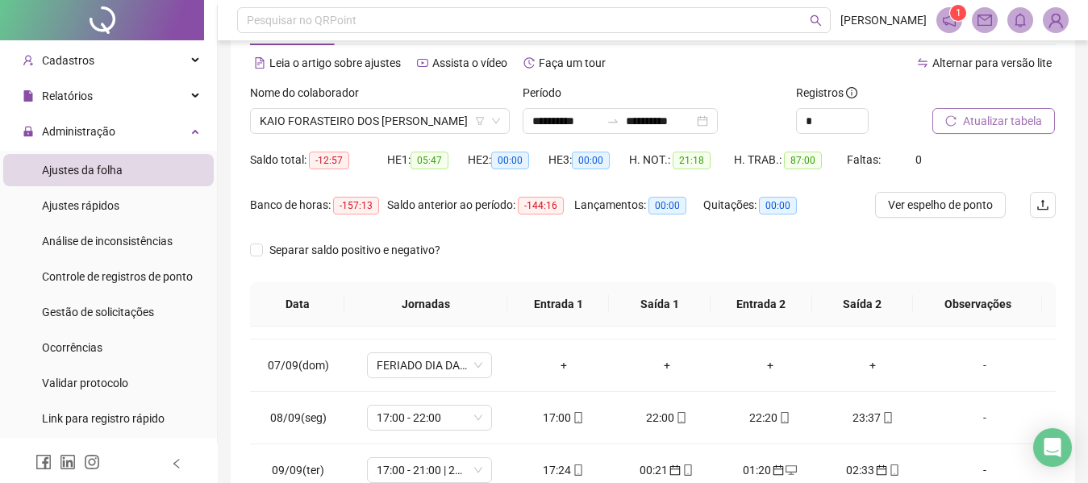
click at [1018, 117] on span "Atualizar tabela" at bounding box center [1002, 121] width 79 height 18
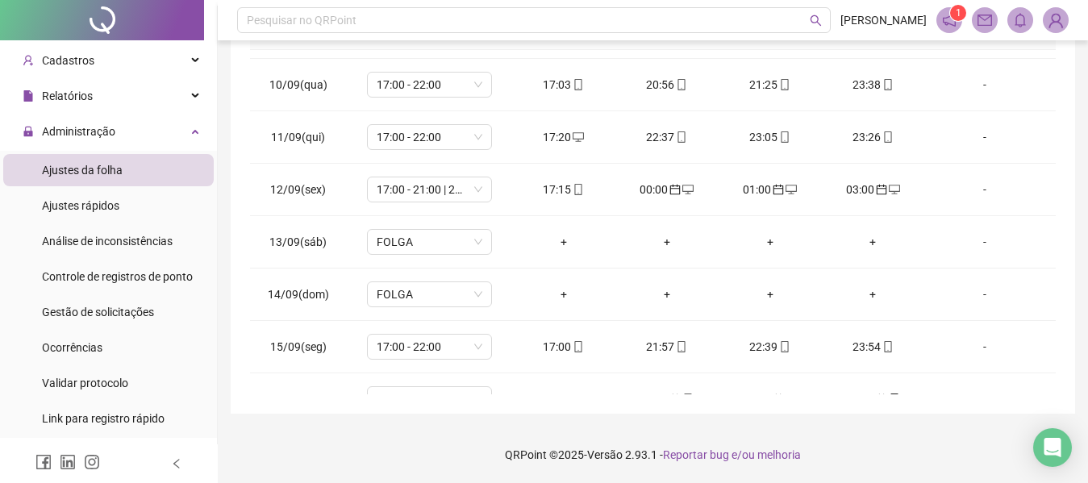
scroll to position [494, 0]
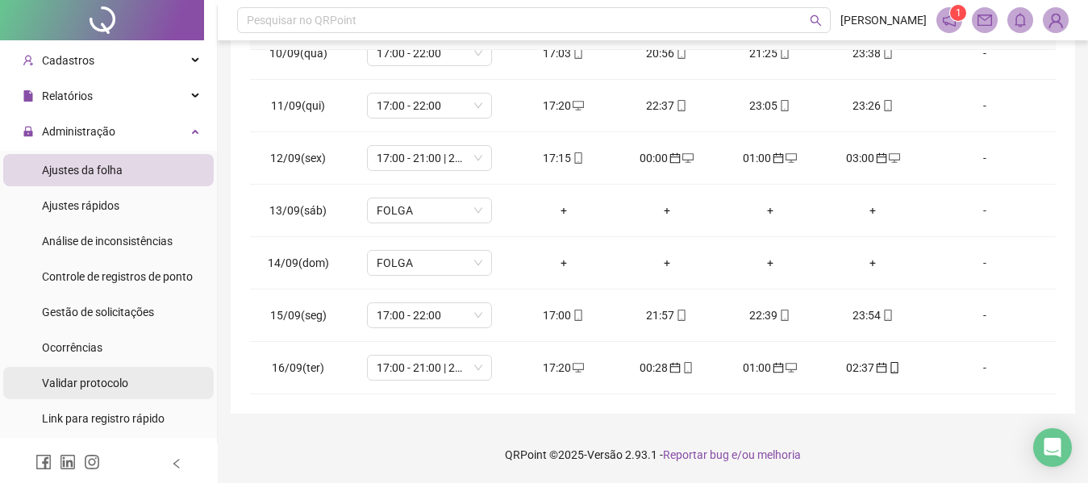
drag, startPoint x: 210, startPoint y: 341, endPoint x: 171, endPoint y: 392, distance: 63.9
click at [171, 392] on li "Validar protocolo" at bounding box center [108, 383] width 210 height 32
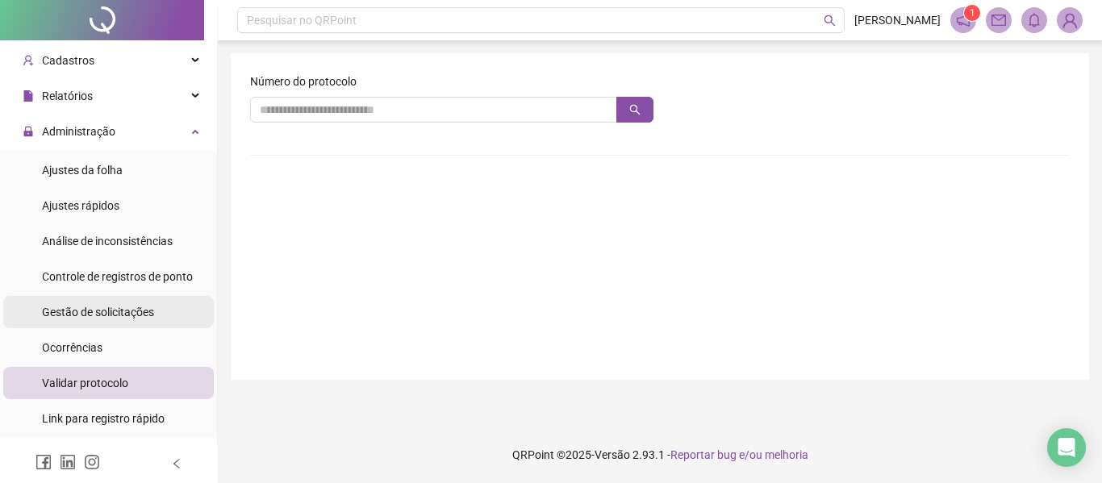
drag, startPoint x: 123, startPoint y: 317, endPoint x: 66, endPoint y: 308, distance: 57.9
click at [66, 308] on span "Gestão de solicitações" at bounding box center [98, 312] width 112 height 13
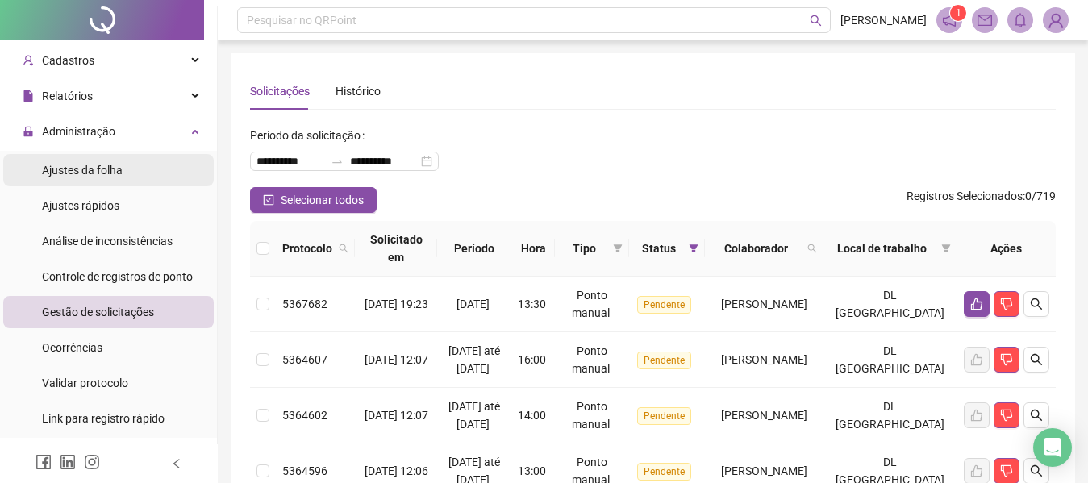
click at [117, 172] on span "Ajustes da folha" at bounding box center [82, 170] width 81 height 13
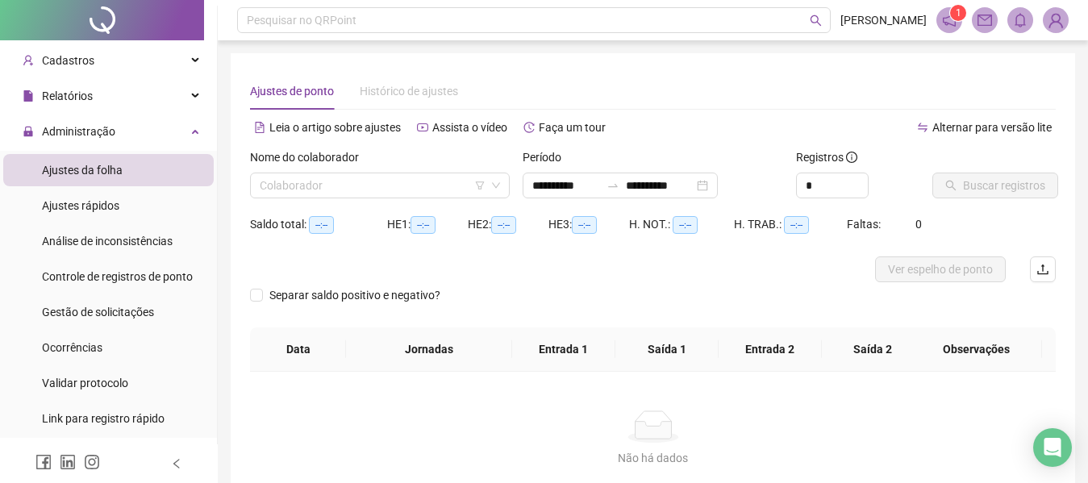
type input "**********"
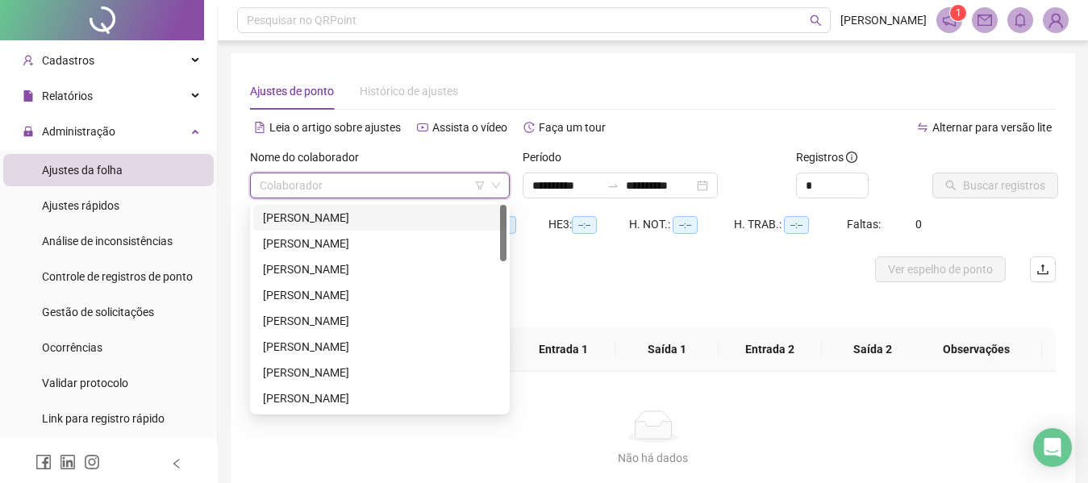
click at [354, 180] on input "search" at bounding box center [373, 185] width 226 height 24
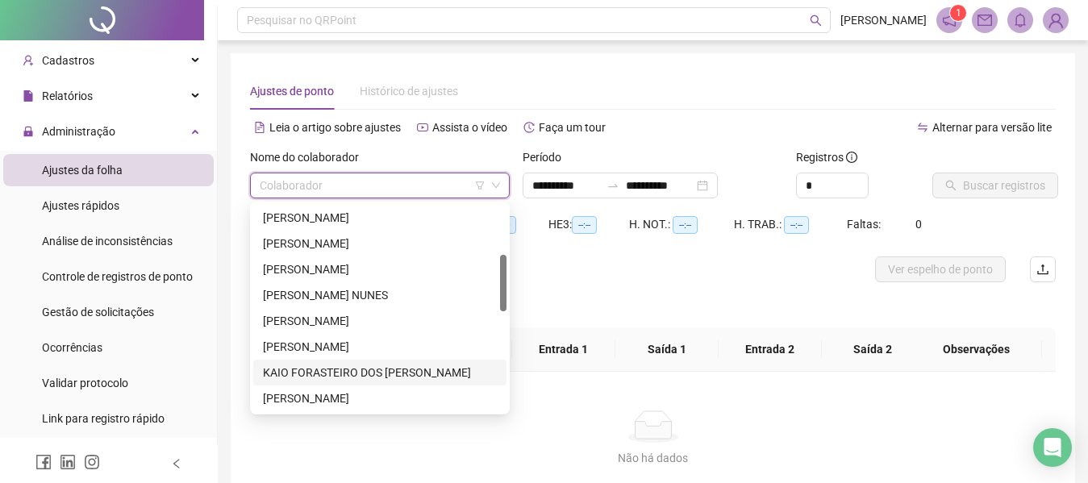
click at [348, 379] on div "KAIO FORASTEIRO DOS [PERSON_NAME]" at bounding box center [380, 373] width 234 height 18
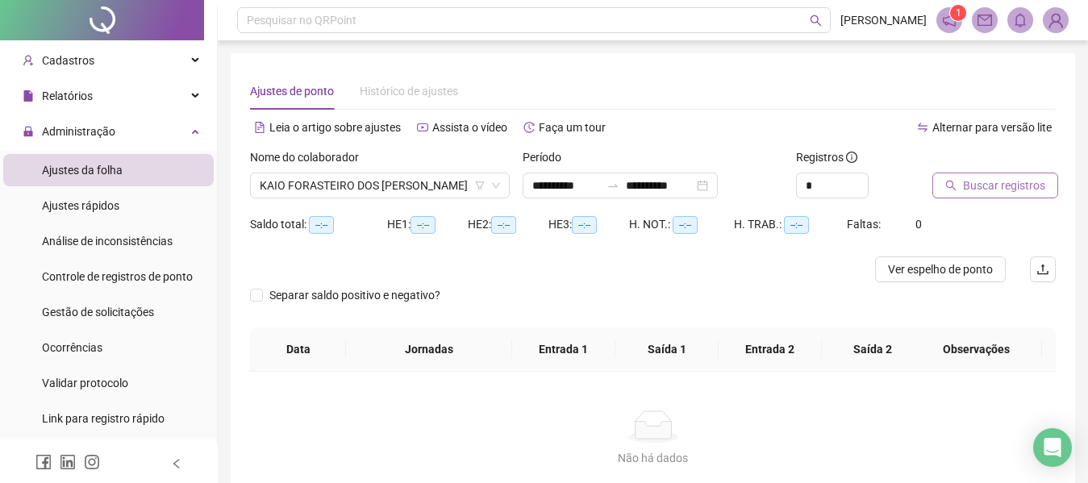
click at [1012, 184] on span "Buscar registros" at bounding box center [1004, 186] width 82 height 18
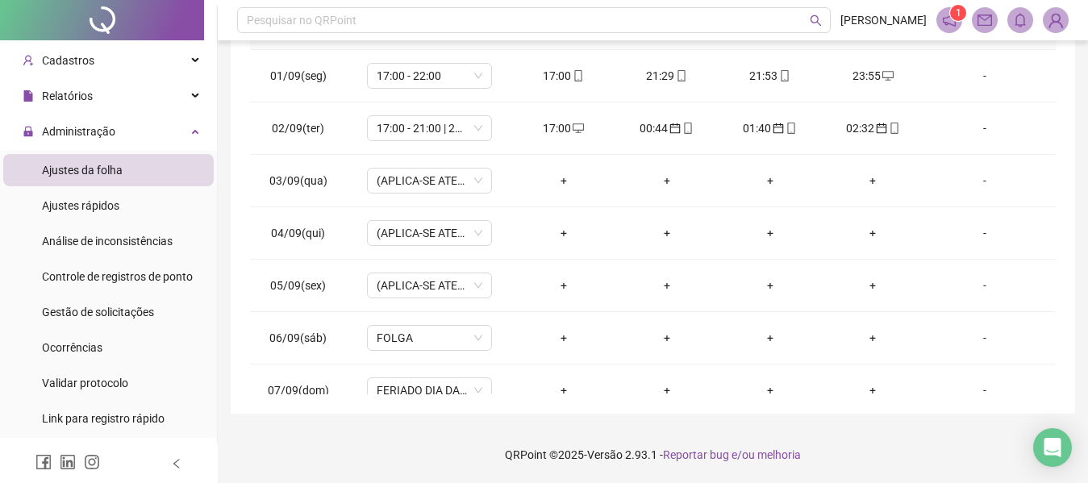
scroll to position [302, 0]
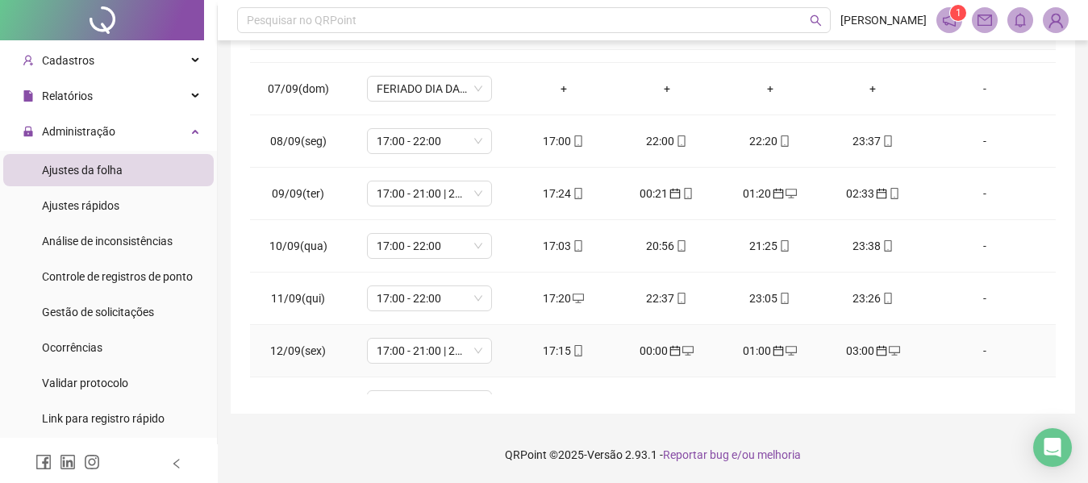
click at [864, 343] on div "03:00" at bounding box center [873, 351] width 77 height 18
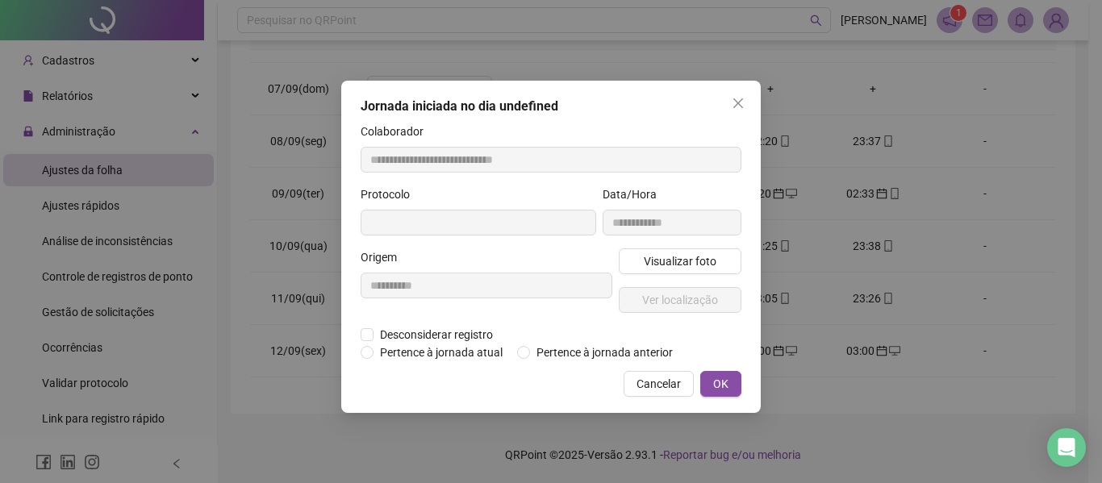
type input "**********"
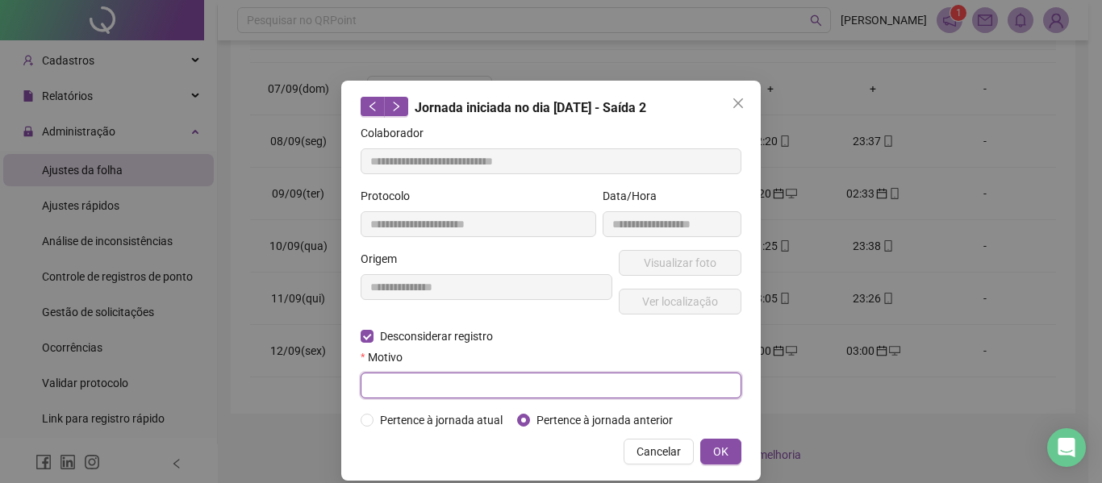
click at [419, 389] on input "text" at bounding box center [550, 386] width 381 height 26
click at [419, 389] on input "******" at bounding box center [550, 386] width 381 height 26
type input "**********"
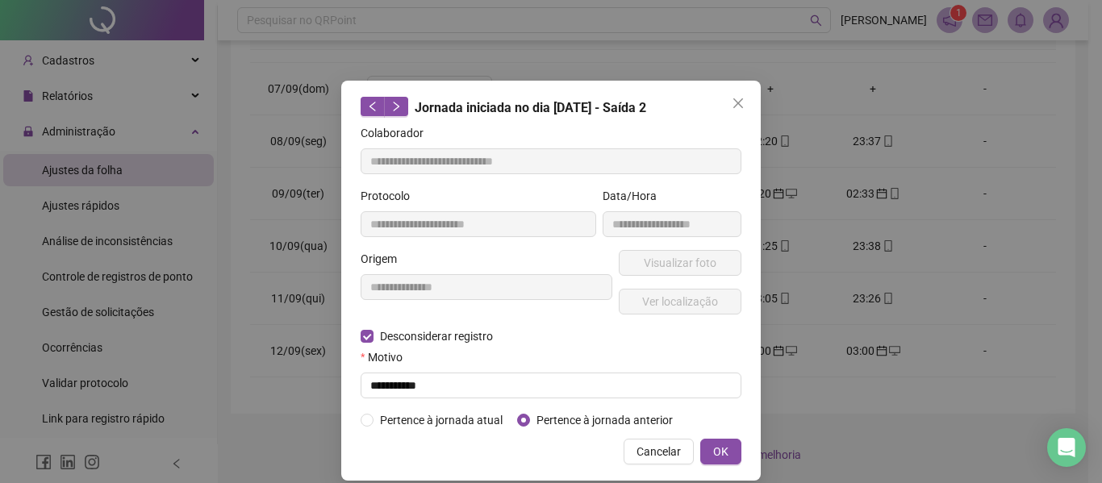
click at [777, 224] on div "**********" at bounding box center [551, 241] width 1102 height 483
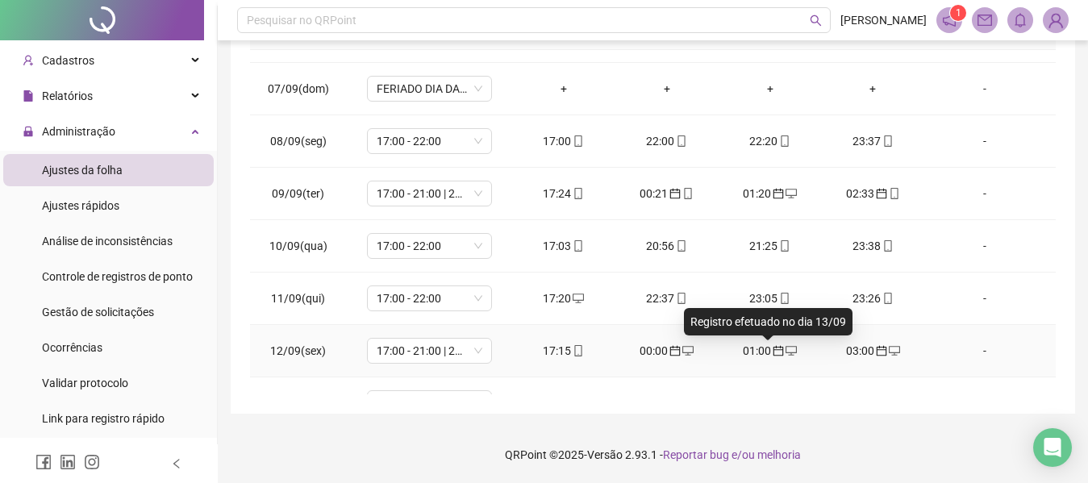
click at [771, 351] on span "calendar" at bounding box center [777, 350] width 13 height 11
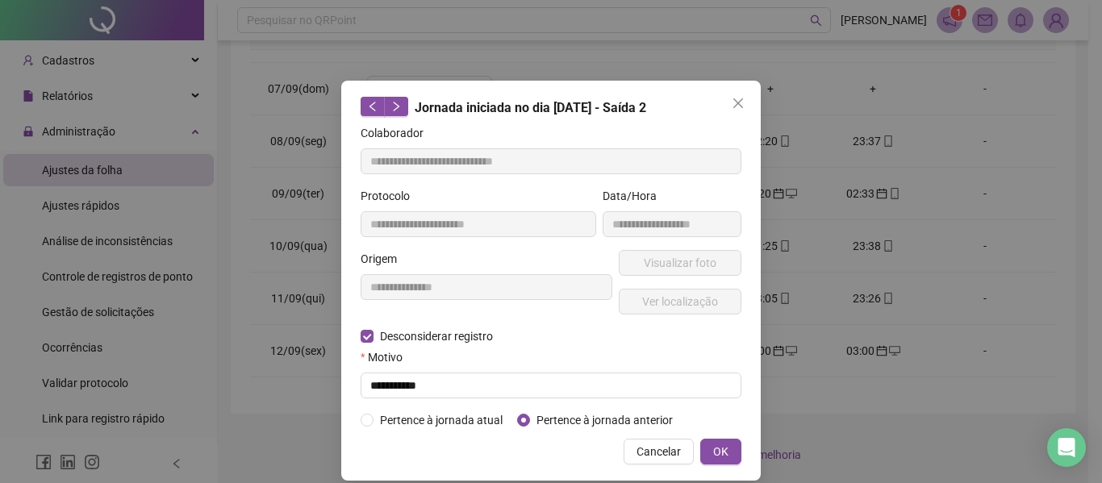
type input "**********"
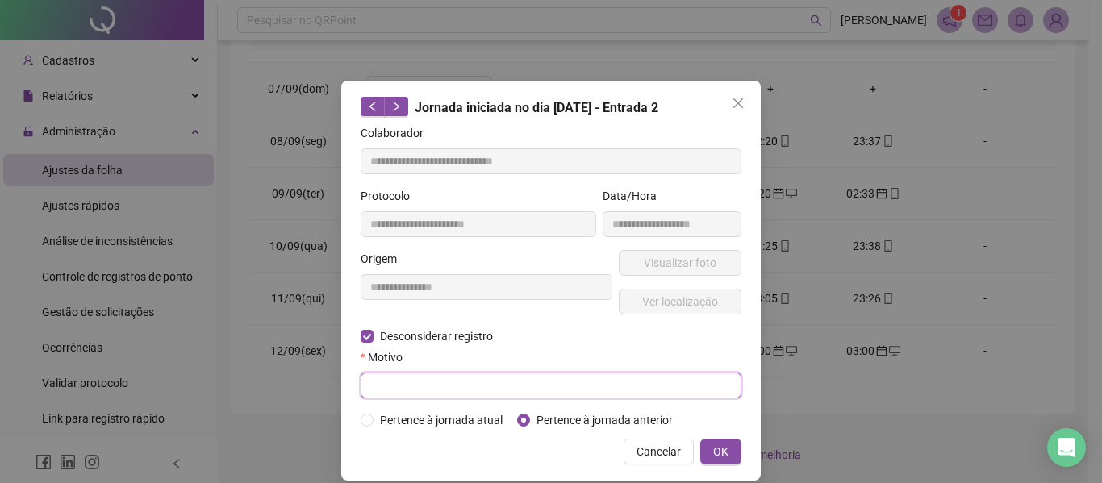
click at [419, 378] on input "text" at bounding box center [550, 386] width 381 height 26
type input "**********"
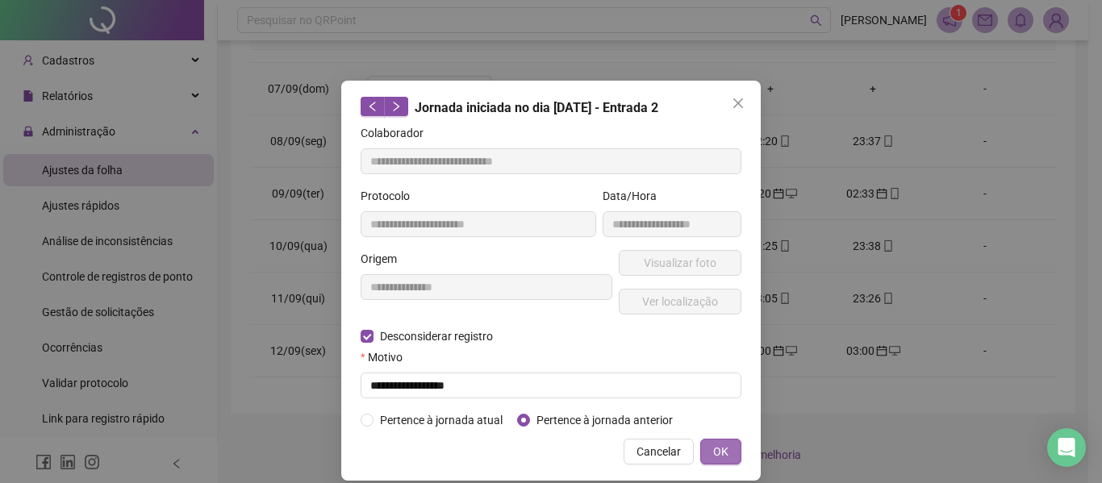
click at [713, 451] on span "OK" at bounding box center [720, 452] width 15 height 18
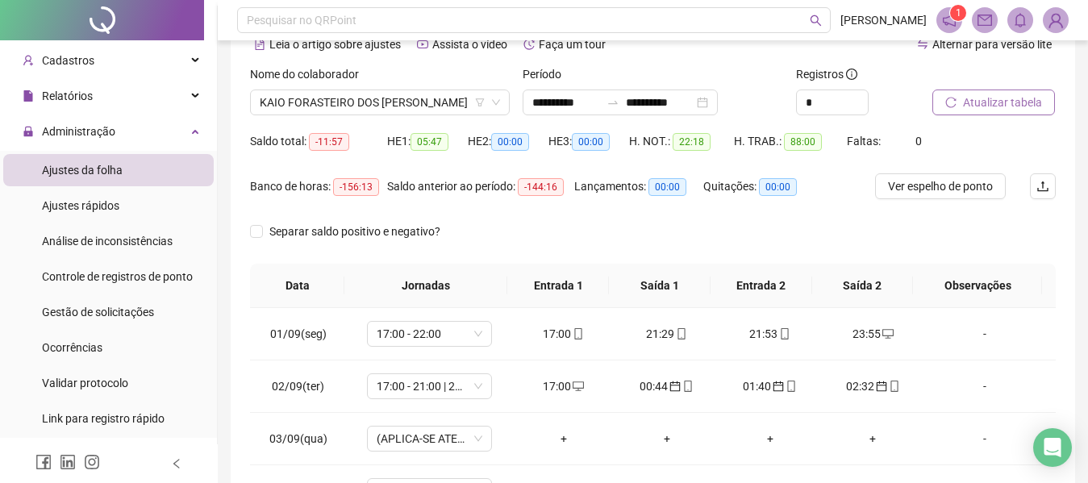
scroll to position [51, 0]
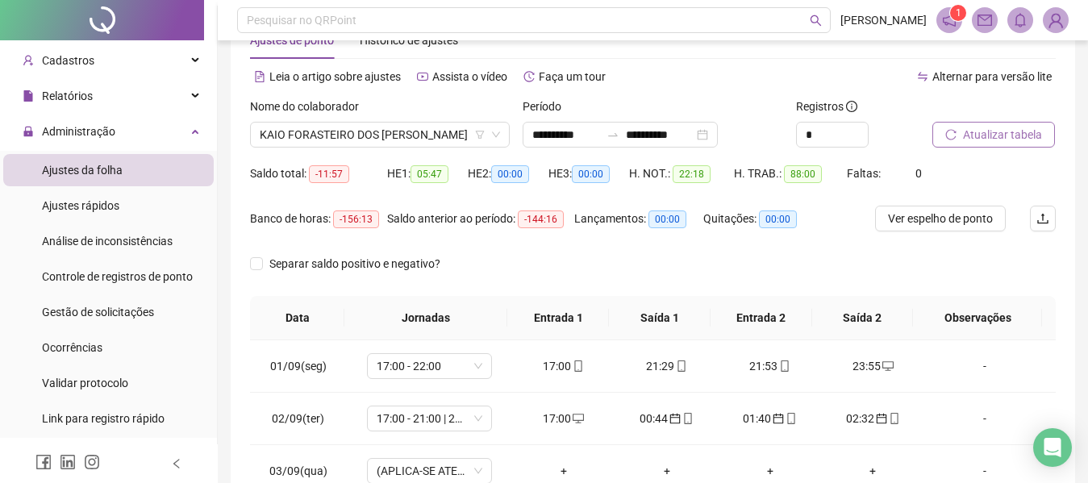
click at [988, 131] on span "Atualizar tabela" at bounding box center [1002, 135] width 79 height 18
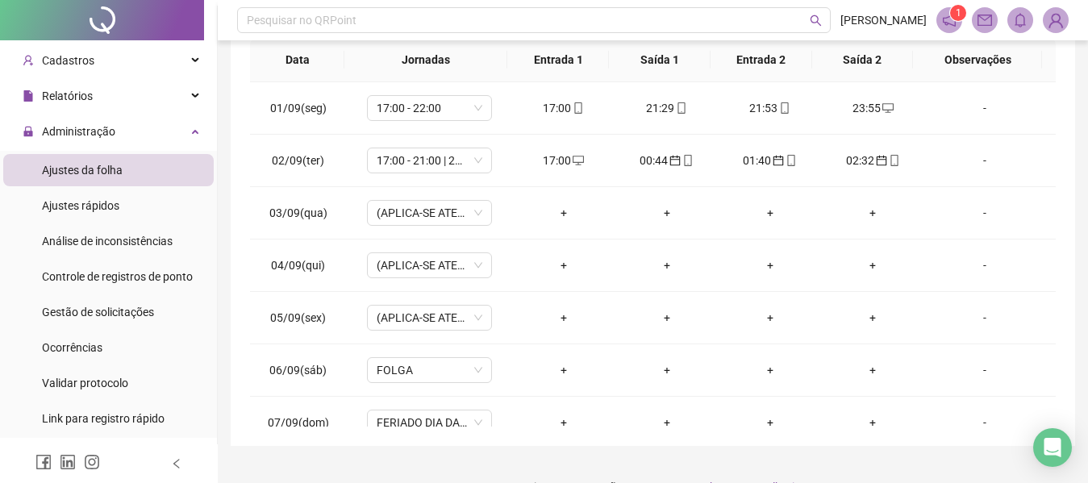
scroll to position [341, 0]
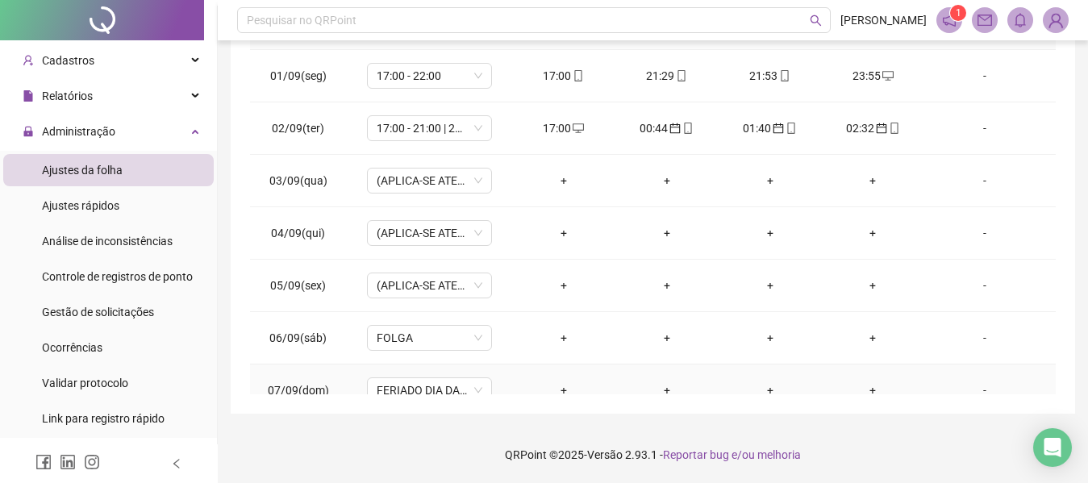
drag, startPoint x: 1049, startPoint y: 334, endPoint x: 1041, endPoint y: 385, distance: 52.2
click at [1041, 385] on td "-" at bounding box center [989, 391] width 131 height 52
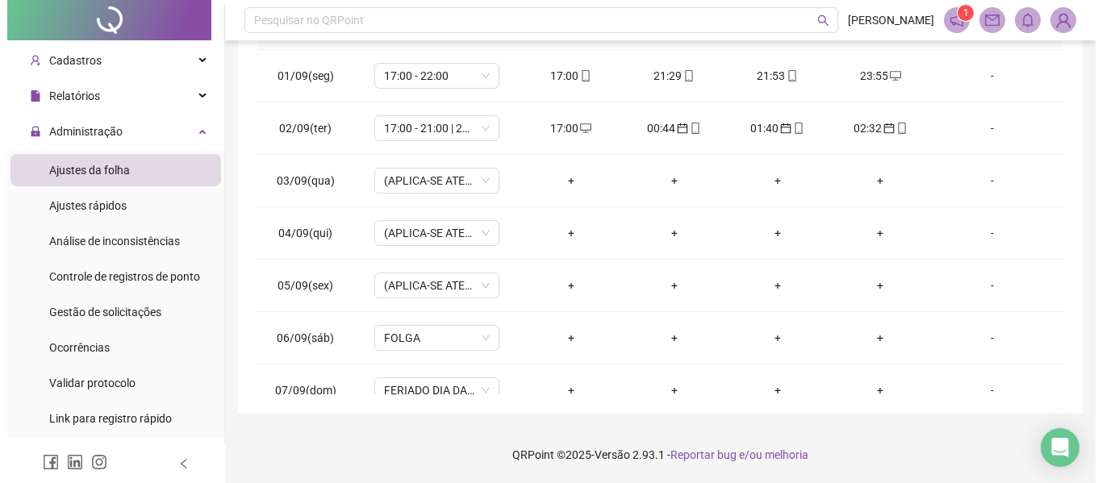
scroll to position [302, 0]
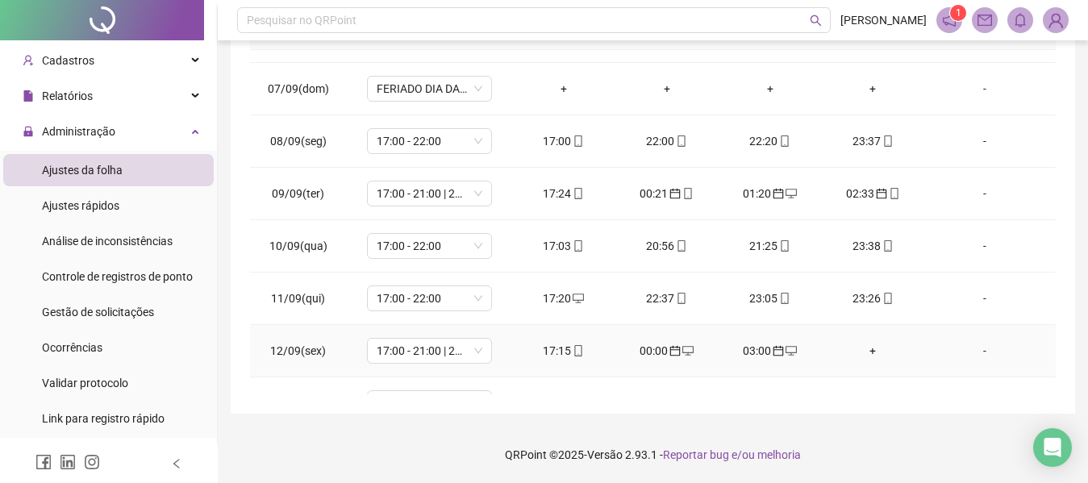
click at [674, 342] on div "00:00" at bounding box center [666, 351] width 77 height 18
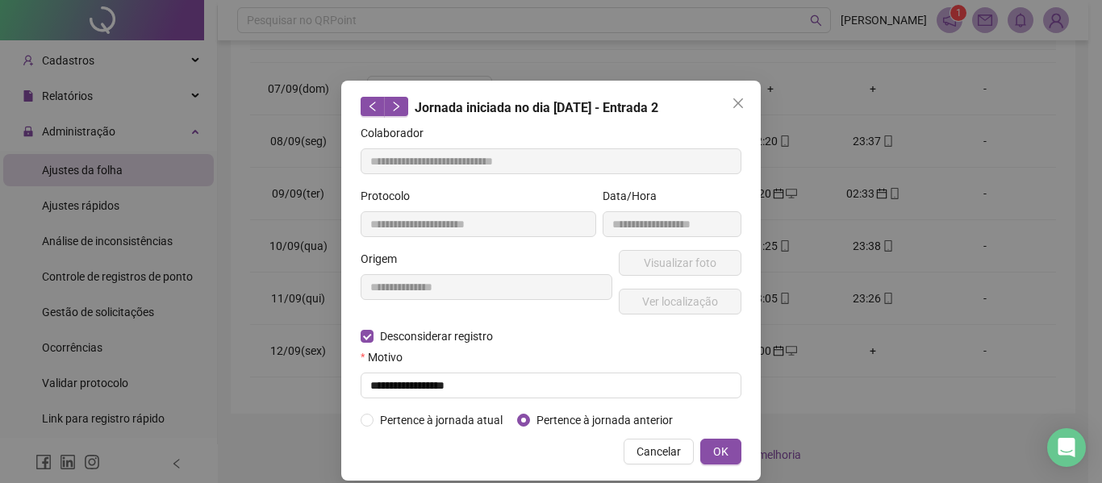
type input "**********"
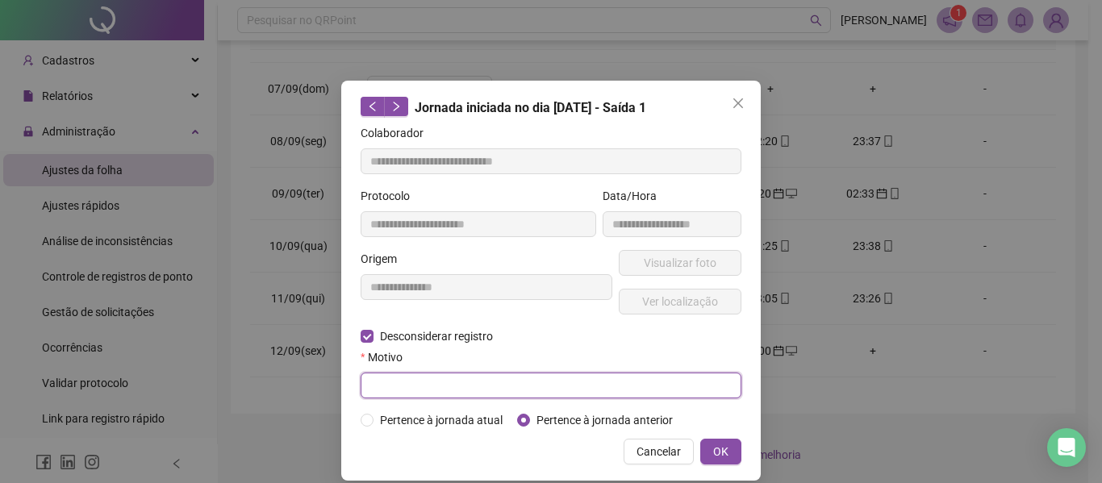
click at [434, 383] on input "text" at bounding box center [550, 386] width 381 height 26
type input "**********"
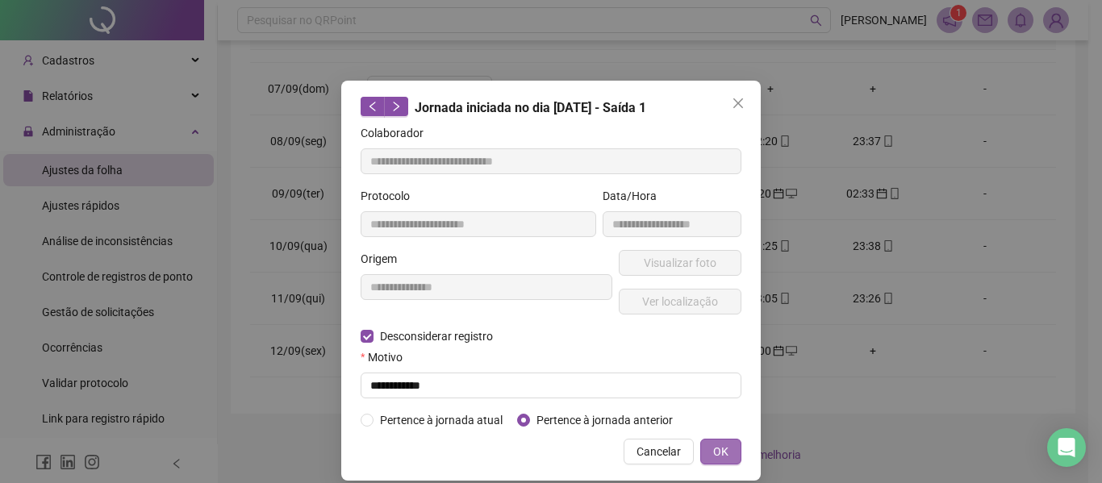
click at [720, 451] on span "OK" at bounding box center [720, 452] width 15 height 18
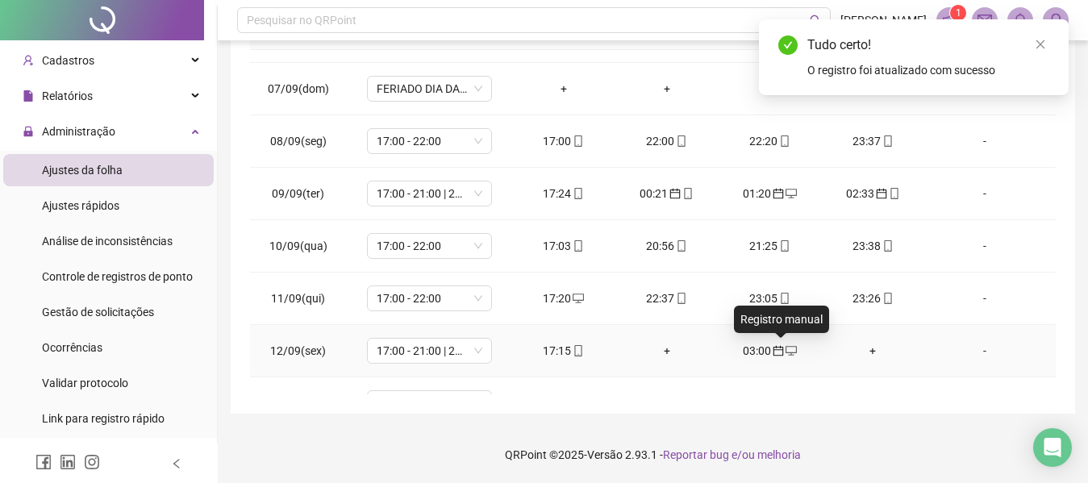
click at [785, 352] on icon "desktop" at bounding box center [790, 351] width 11 height 10
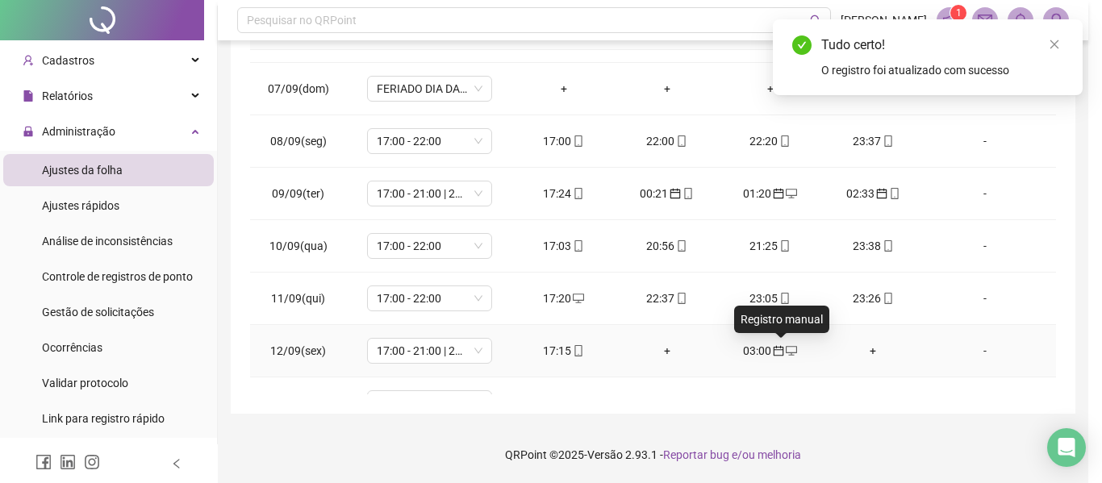
type input "**********"
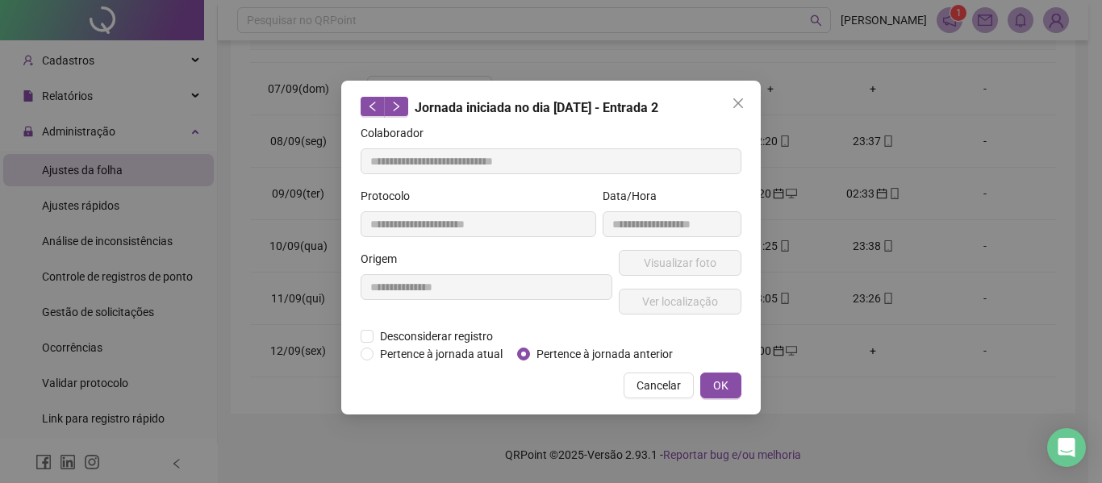
click at [359, 331] on div "**********" at bounding box center [550, 248] width 419 height 334
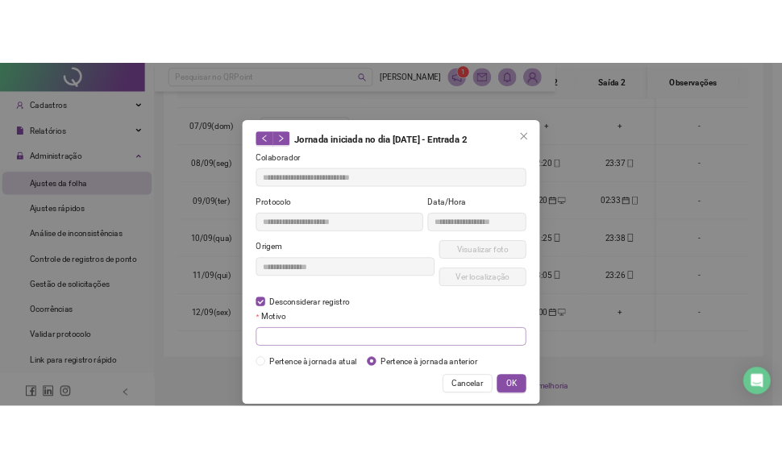
scroll to position [404, 0]
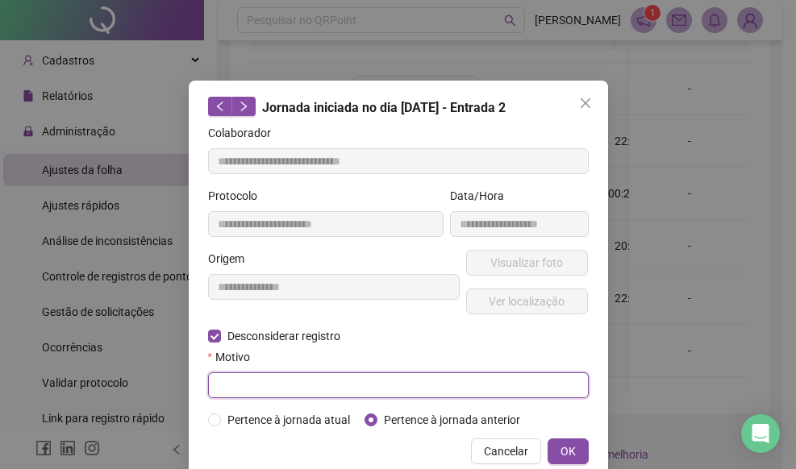
click at [381, 373] on input "text" at bounding box center [398, 386] width 381 height 26
type input "*"
type input "**********"
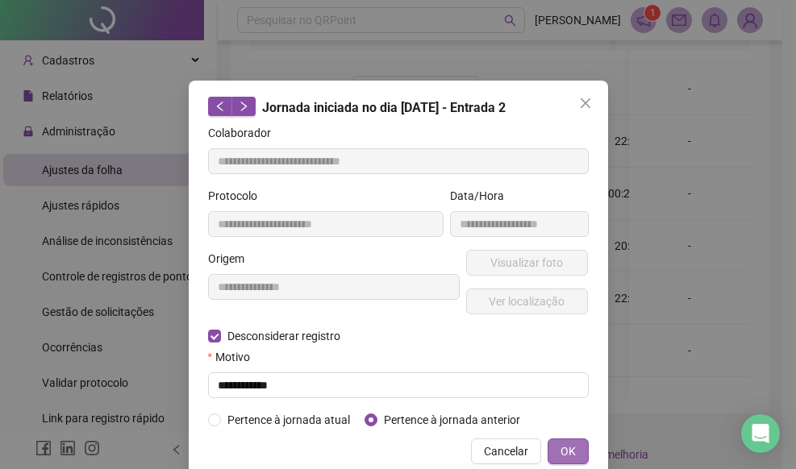
click at [568, 444] on span "OK" at bounding box center [567, 452] width 15 height 18
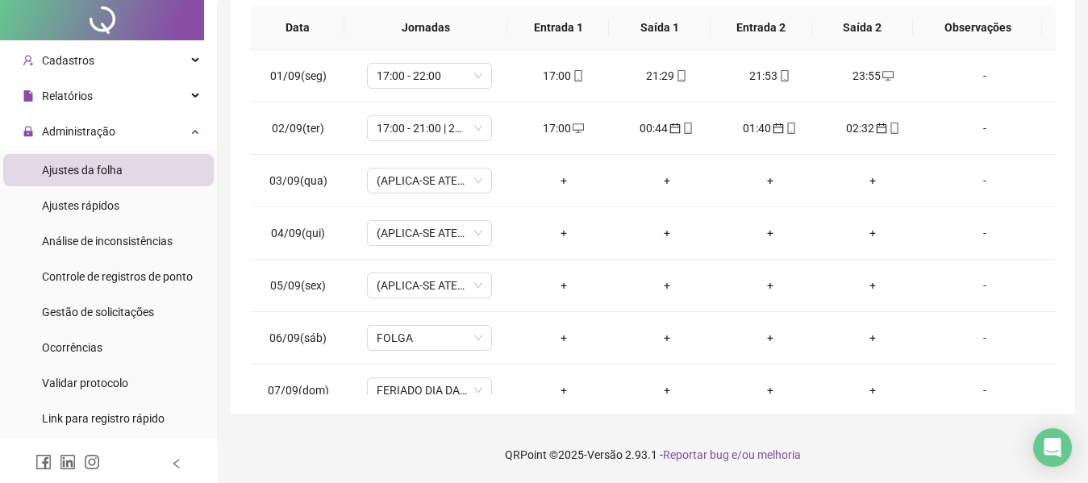
scroll to position [0, 0]
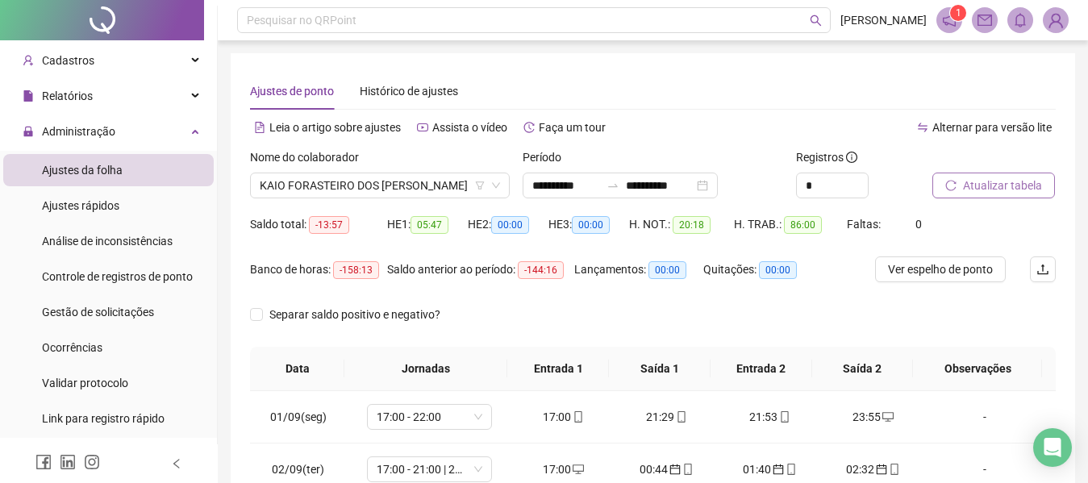
click at [1020, 178] on span "Atualizar tabela" at bounding box center [1002, 186] width 79 height 18
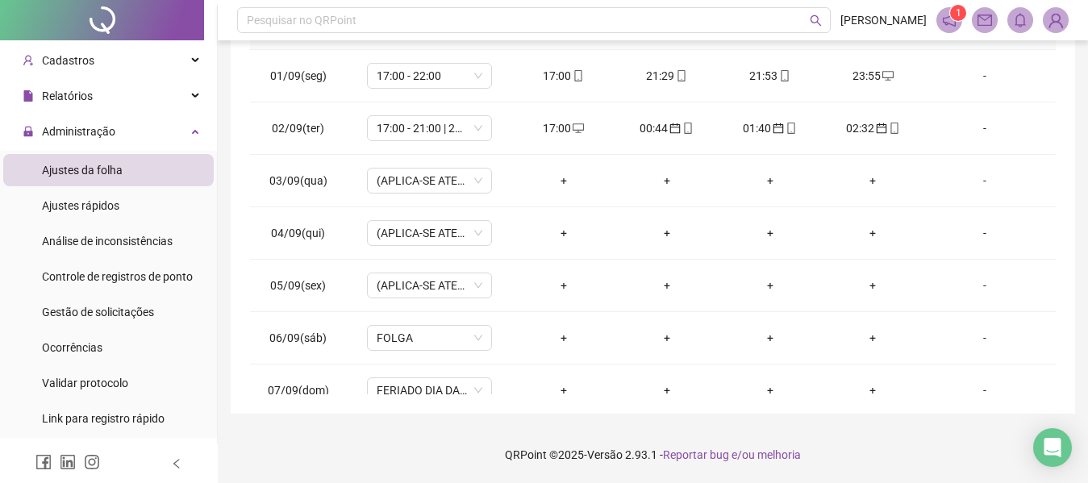
scroll to position [302, 0]
